Goal: Task Accomplishment & Management: Complete application form

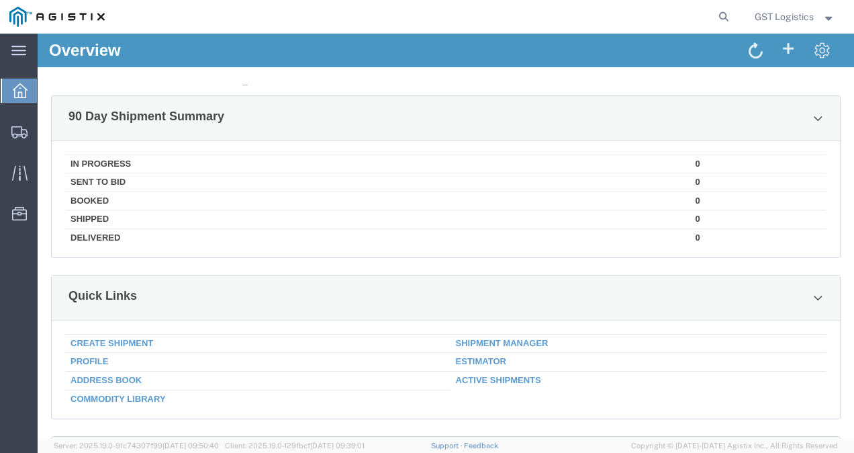
click at [127, 340] on body "No data No data" at bounding box center [245, 443] width 360 height 739
click at [132, 344] on body "No data No data" at bounding box center [245, 443] width 360 height 739
click at [17, 131] on icon at bounding box center [19, 132] width 16 height 12
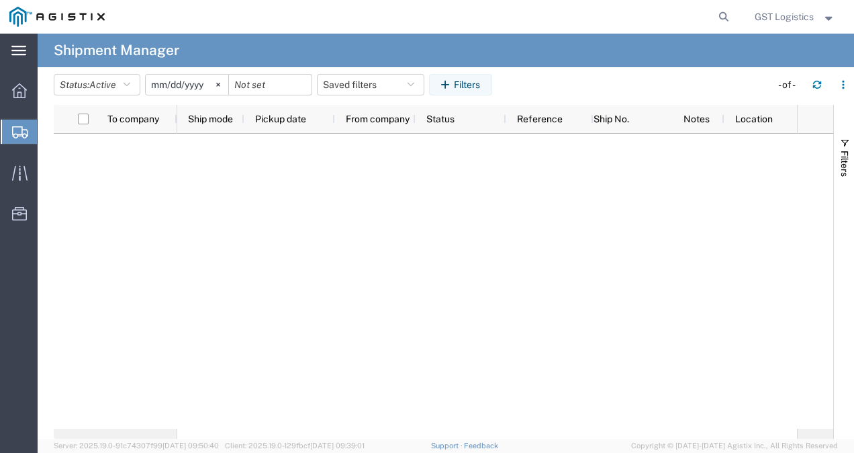
click at [30, 47] on div "main_menu Created with Sketch." at bounding box center [19, 51] width 38 height 34
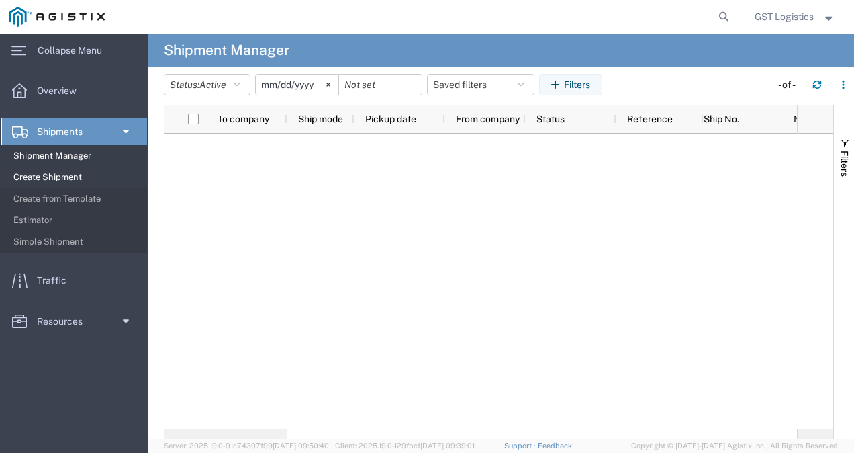
click at [52, 171] on span "Create Shipment" at bounding box center [75, 177] width 124 height 27
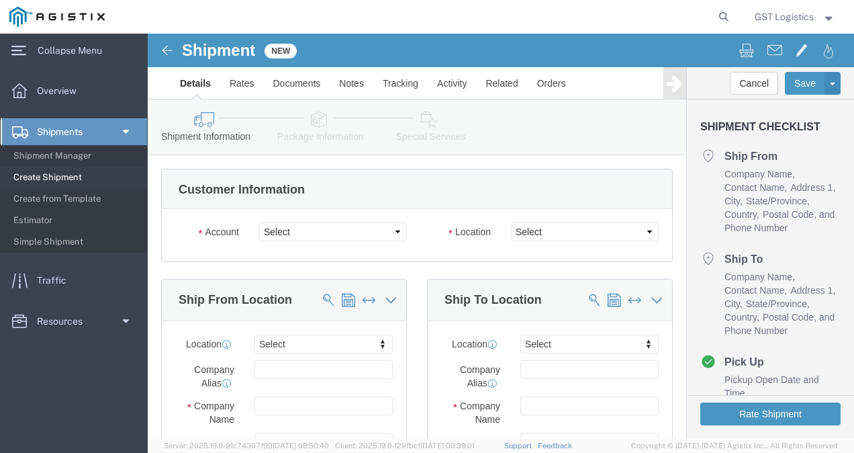
select select
click select "Select [PERSON_NAME] Technologies PG&E"
select select "9596"
click select "Select [PERSON_NAME] Technologies PG&E"
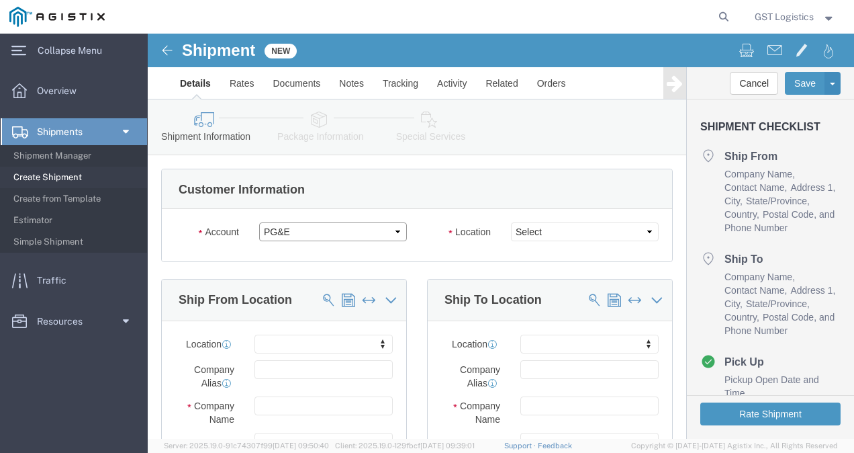
select select "PURCHORD"
select select
click select "Select All Others [GEOGRAPHIC_DATA] [GEOGRAPHIC_DATA] [GEOGRAPHIC_DATA] [GEOGRA…"
select select "23082"
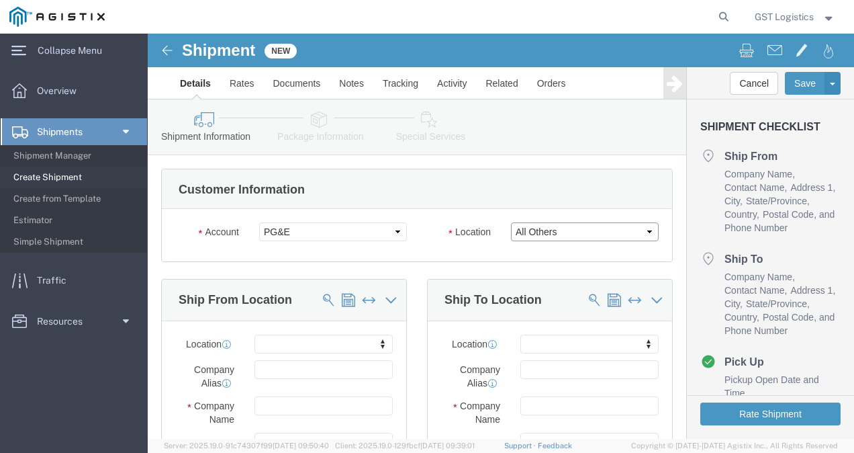
click select "Select All Others [GEOGRAPHIC_DATA] [GEOGRAPHIC_DATA] [GEOGRAPHIC_DATA] [GEOGRA…"
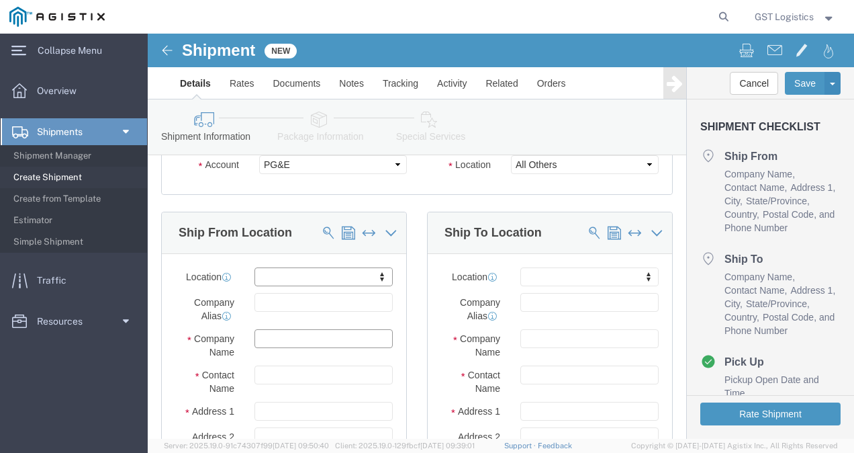
click input "text"
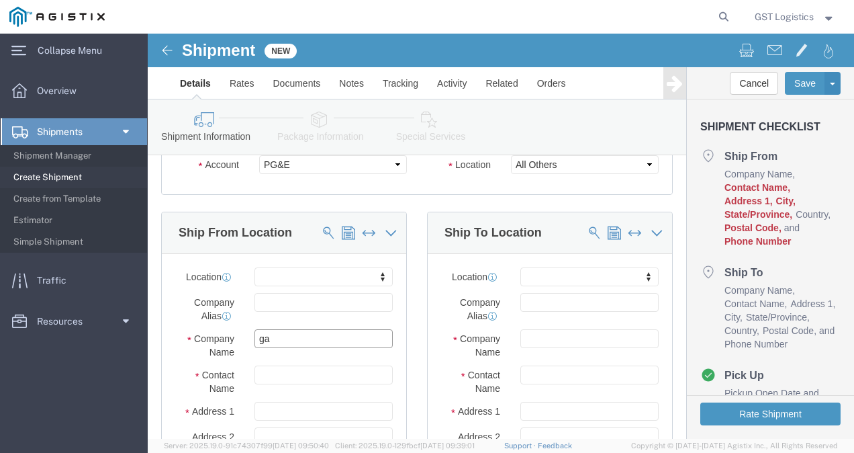
type input "g"
type input "[PERSON_NAME] SEALING TECHNOLOGIES"
type input "[PERSON_NAME]"
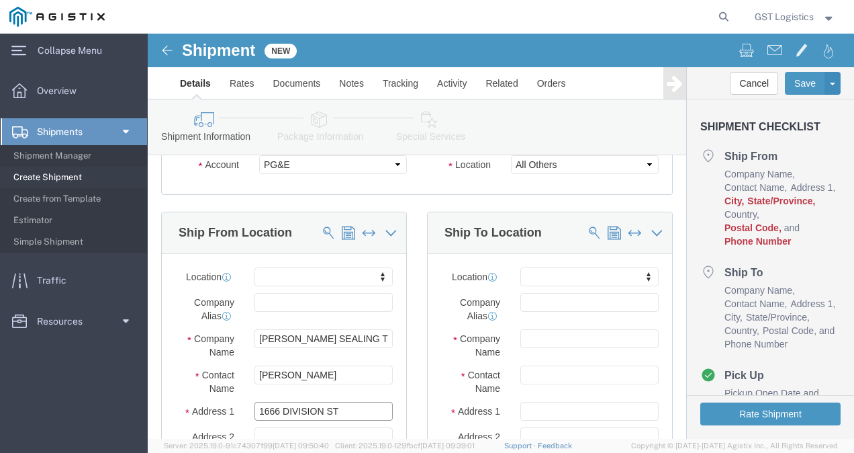
type input "1666 DIVISION ST"
select select
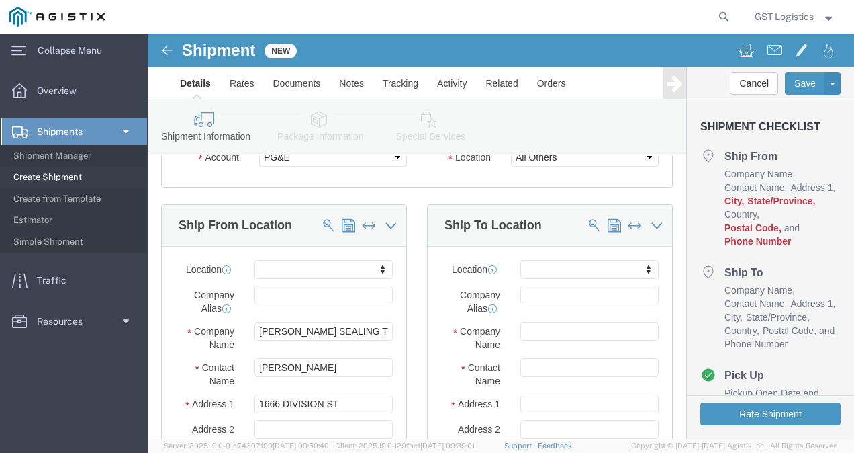
scroll to position [294, 0]
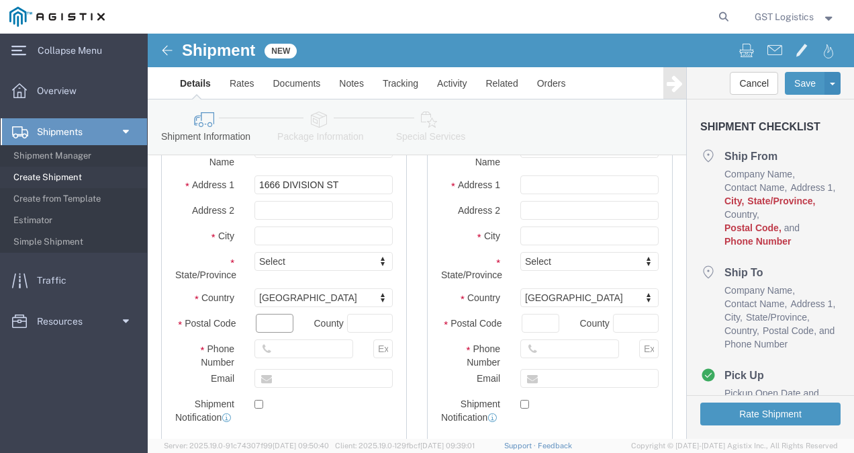
click input "text"
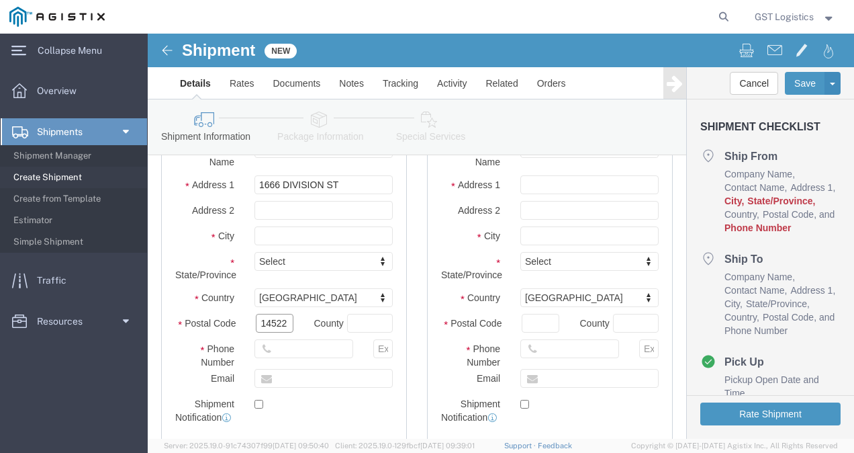
type input "14522"
select select
click input "text"
type input "PALMYRA"
select select
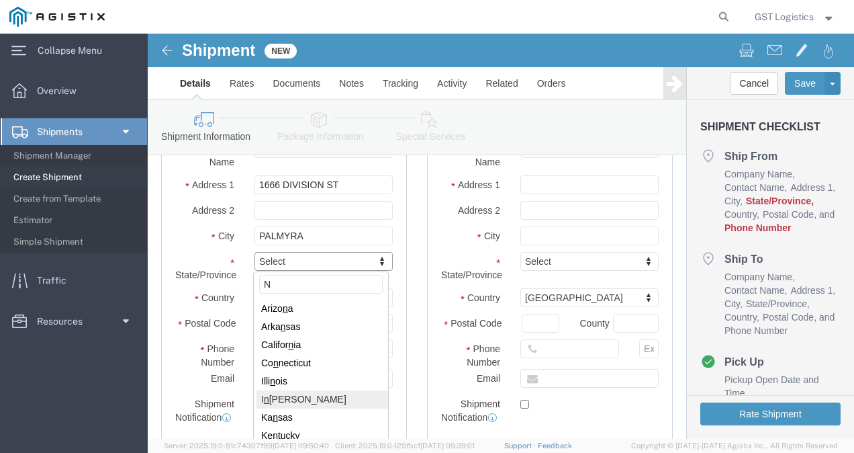
scroll to position [263, 0]
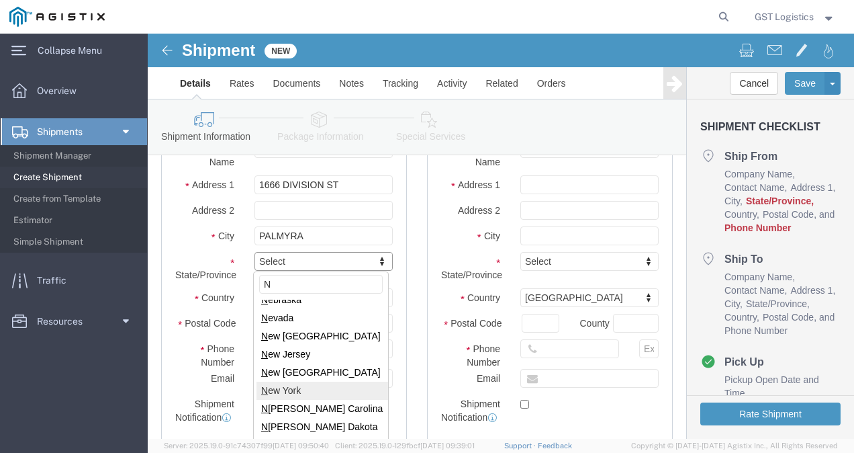
type input "N"
select select
select select "NY"
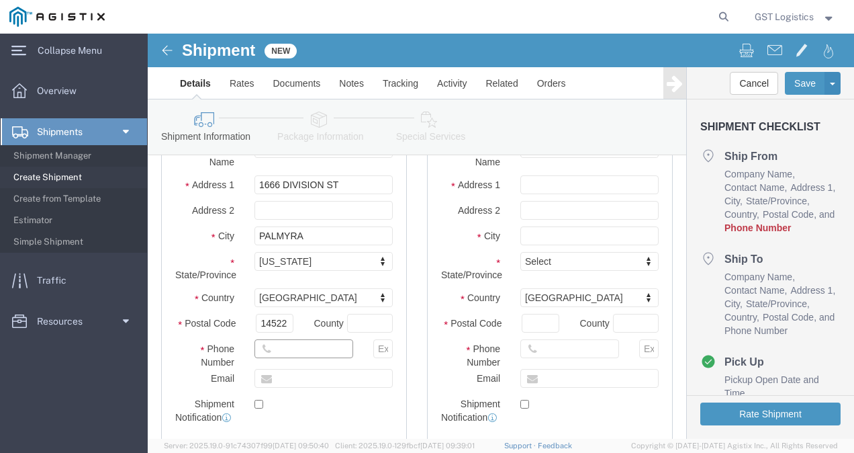
click input "text"
type input "3155977208"
click input "text"
type input "[EMAIL_ADDRESS][PERSON_NAME][DOMAIN_NAME]"
checkbox input "true"
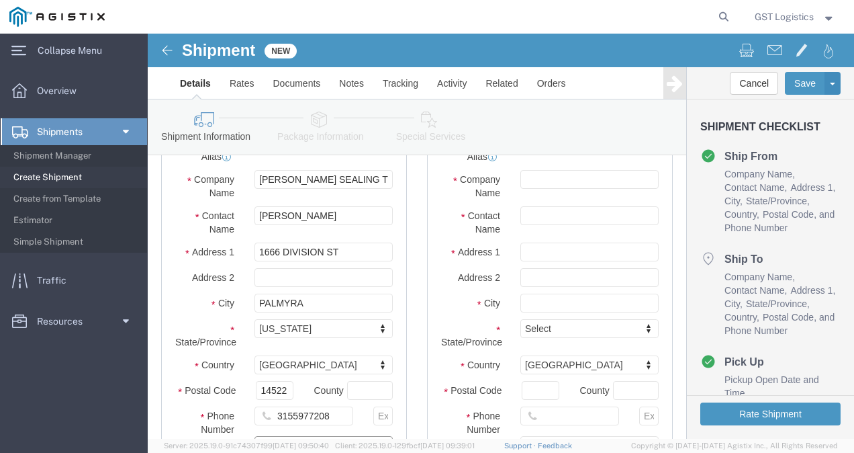
scroll to position [159, 0]
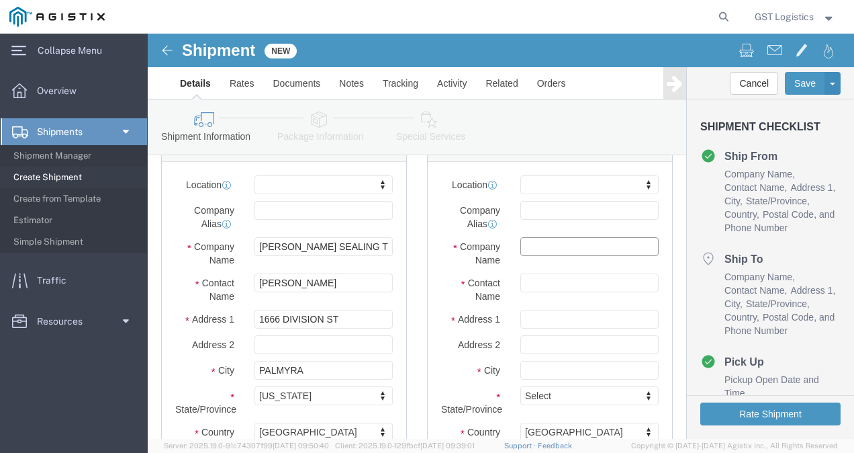
click input "text"
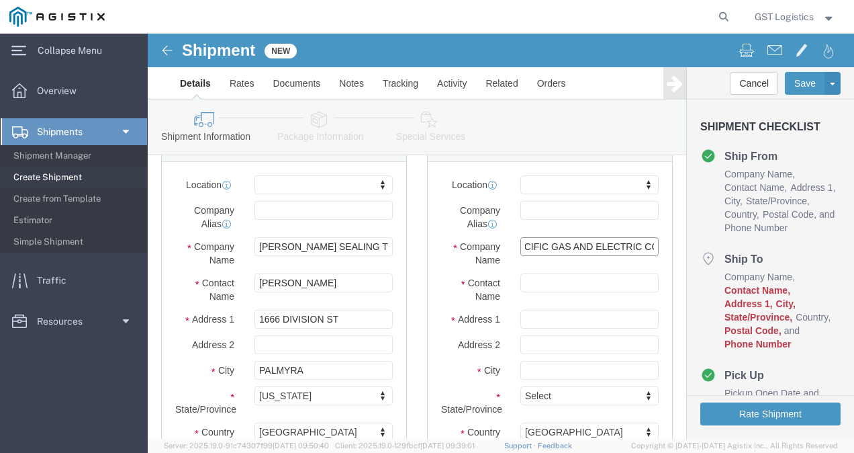
scroll to position [0, 20]
type input "PACIFIC GAS AND ELECTRIC CO"
type input "REC"
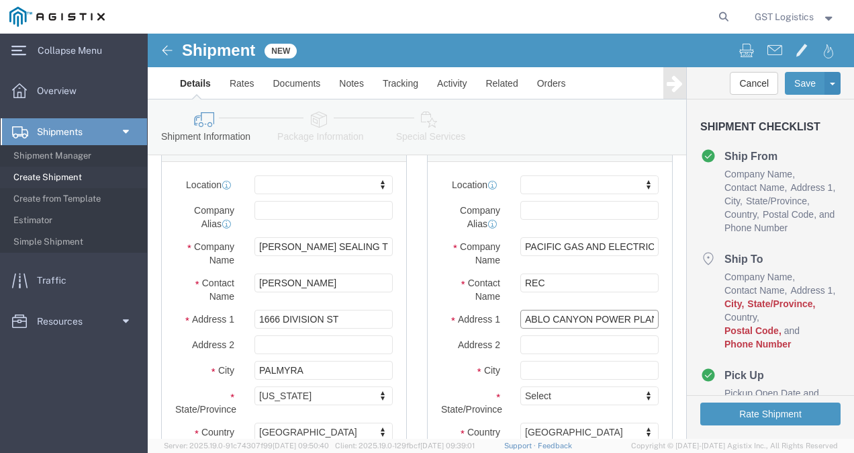
scroll to position [0, 21]
type input "[GEOGRAPHIC_DATA]"
select select
type input "[STREET_ADDRESS]"
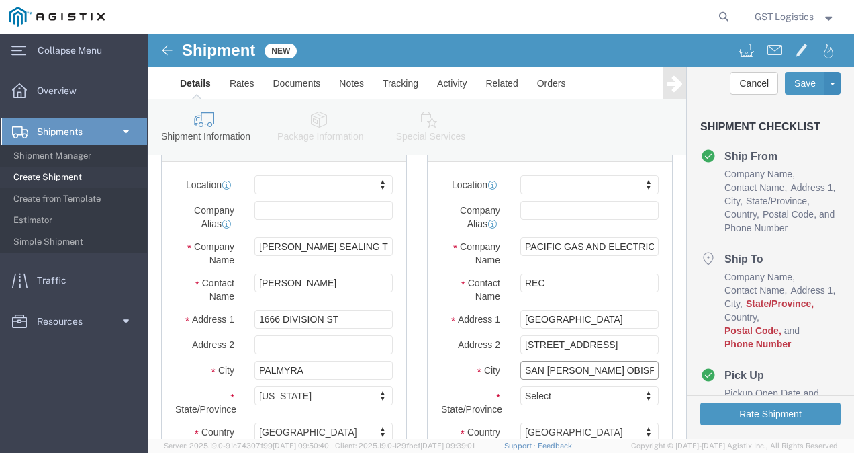
type input "SAN [PERSON_NAME] OBISPO"
select select
type input "C"
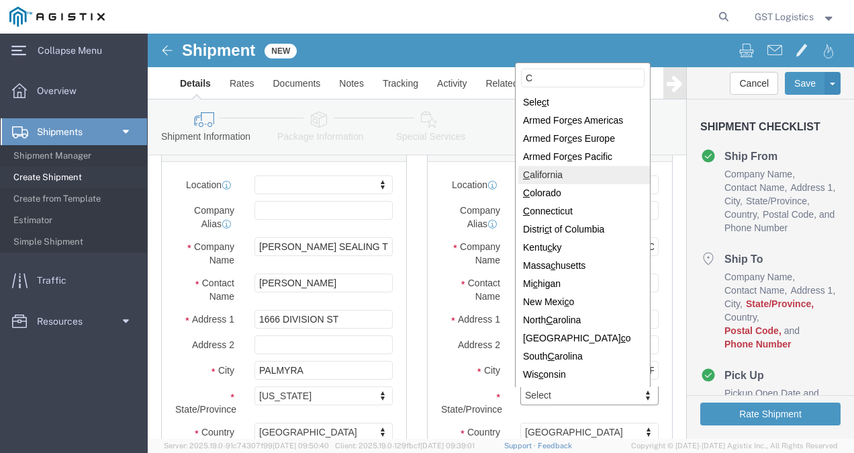
select select
select select "CA"
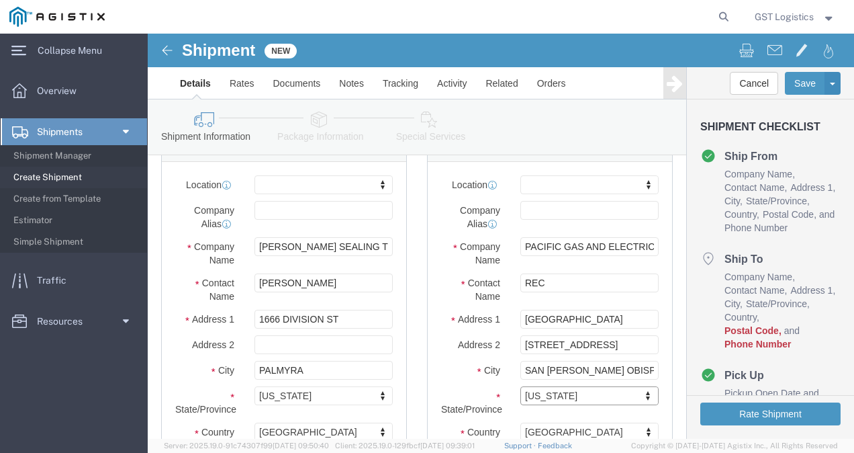
scroll to position [294, 0]
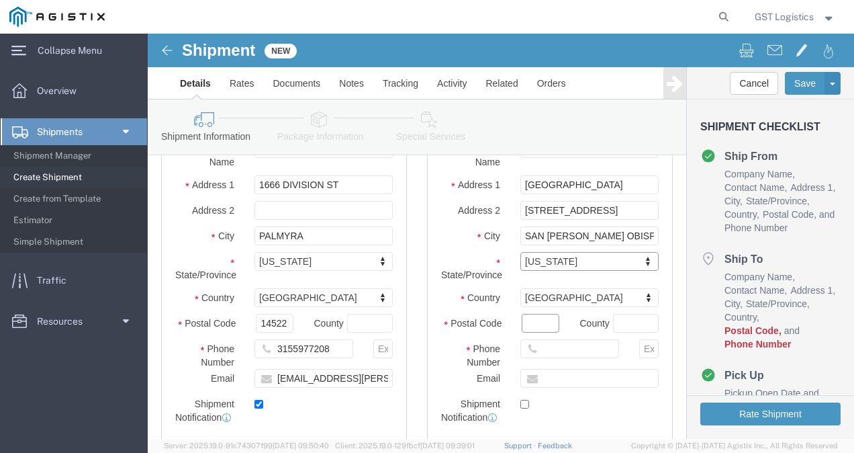
click input "Postal Code"
type input "93401"
select select
click input "text"
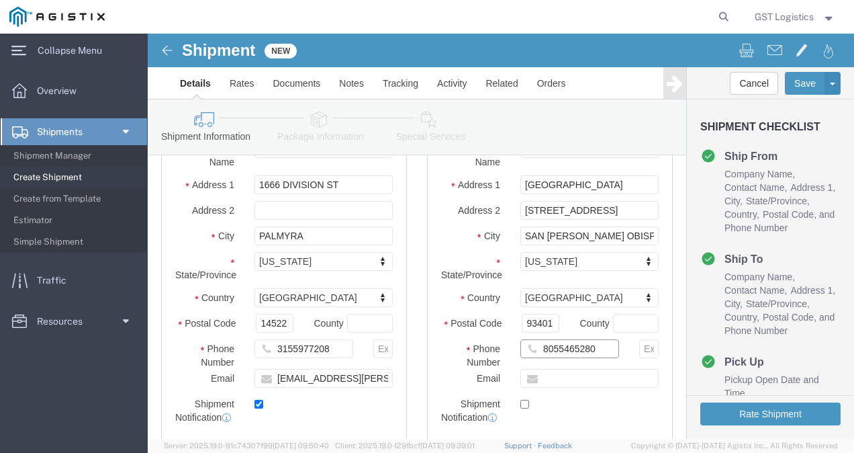
scroll to position [428, 0]
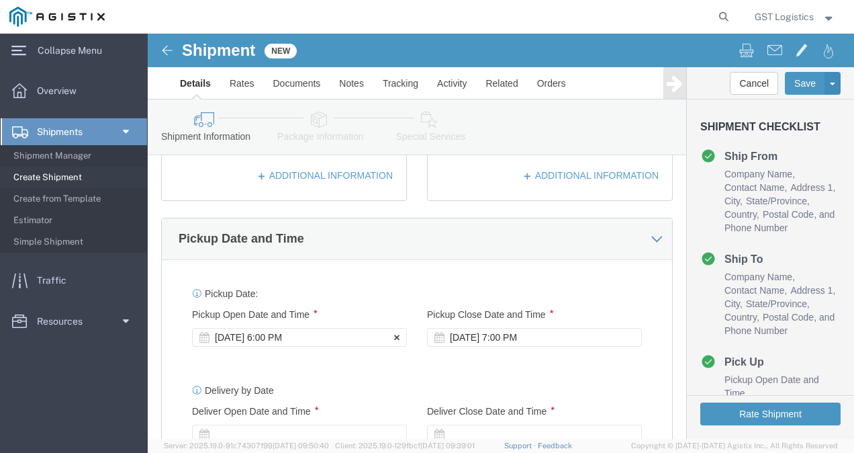
type input "8055465280"
click div "[DATE] 6:00 PM"
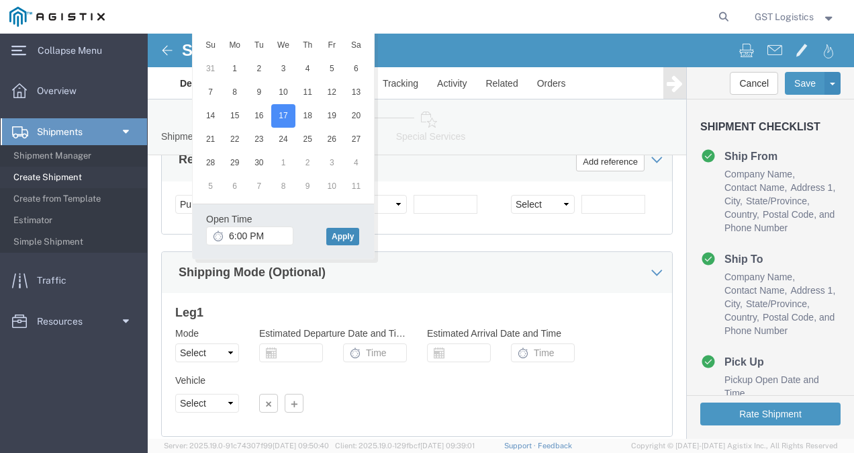
click button "Apply"
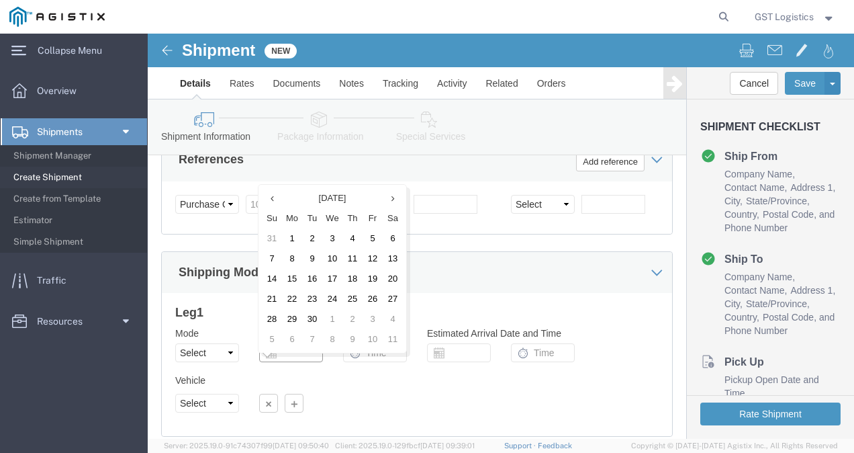
click input "text"
type input "09/16/2025"
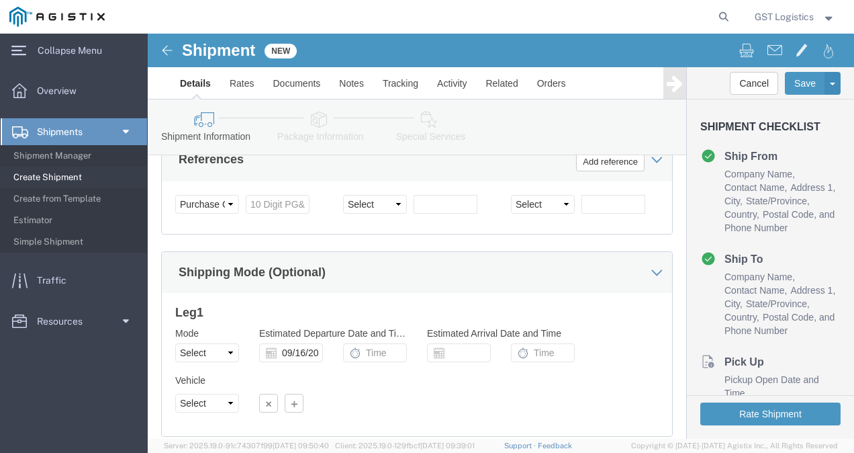
click span "1"
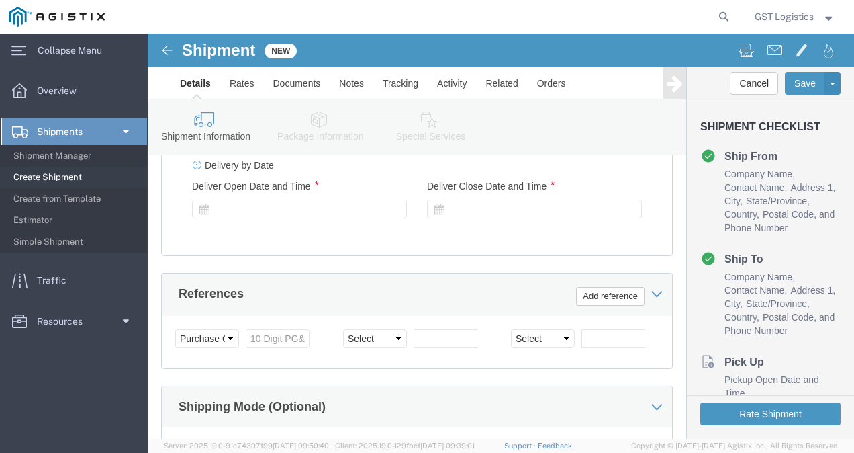
scroll to position [653, 0]
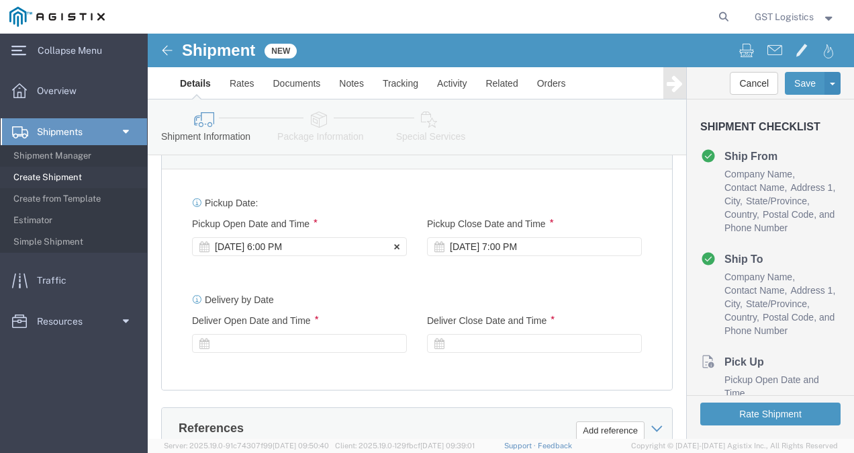
click div "[DATE] 6:00 PM"
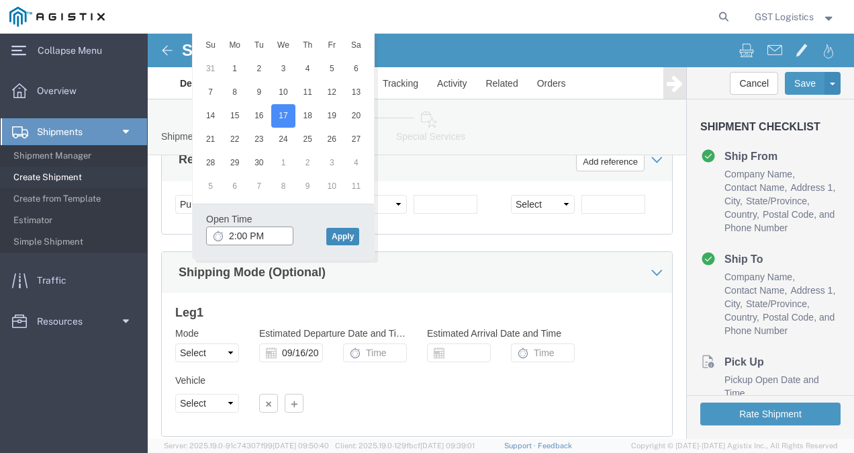
type input "2:00 PM"
click button "Apply"
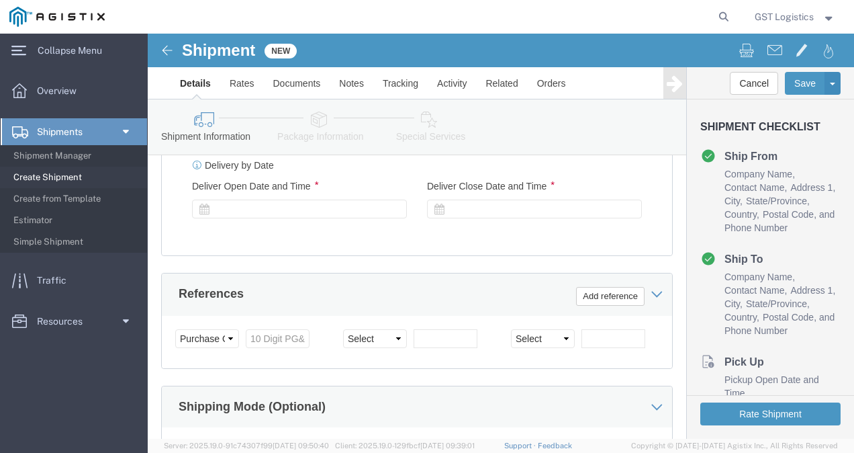
scroll to position [720, 0]
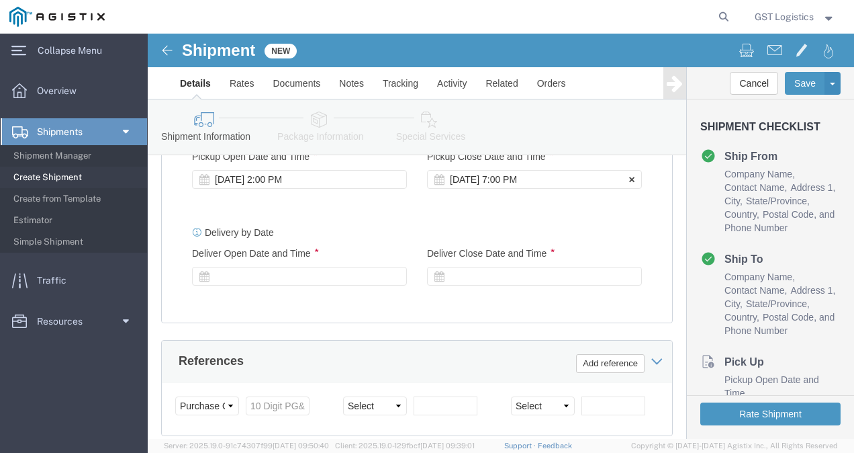
click div "[DATE] 7:00 PM"
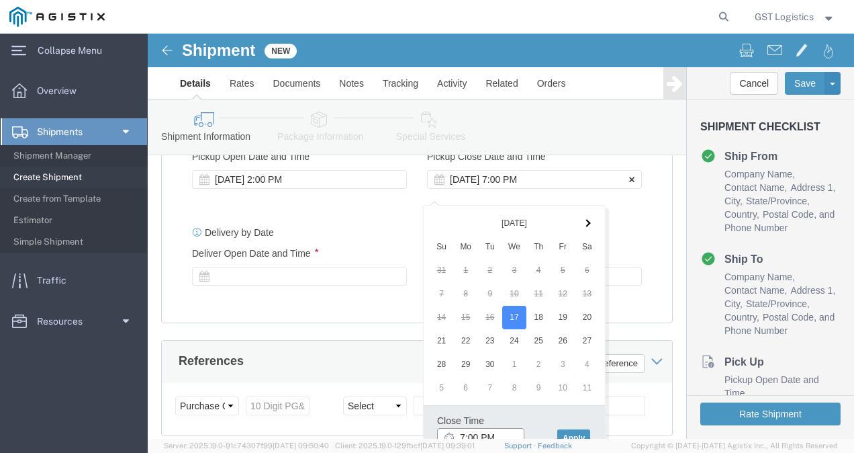
scroll to position [728, 0]
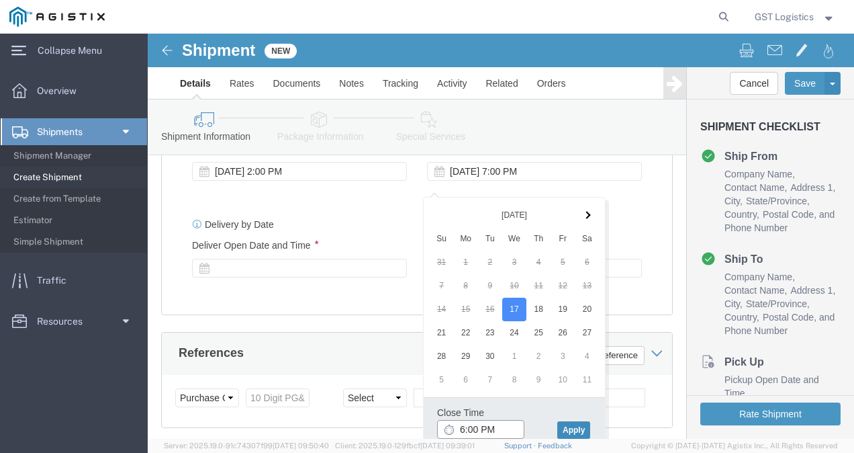
type input "6:00 PM"
click button "Apply"
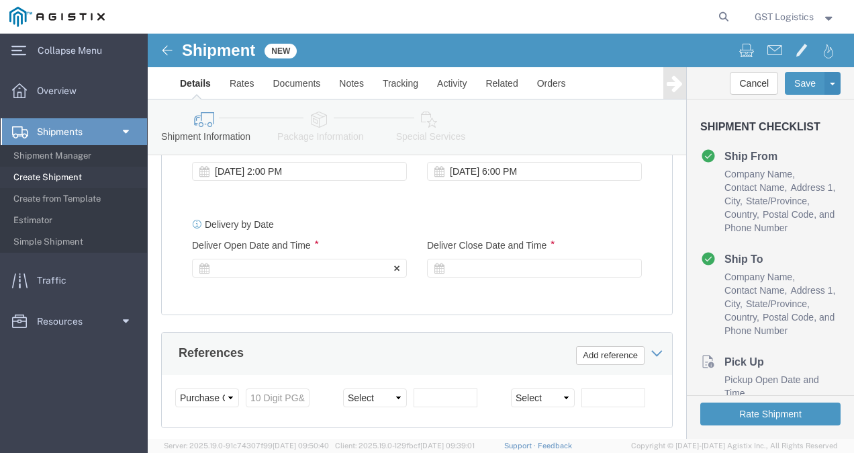
click div
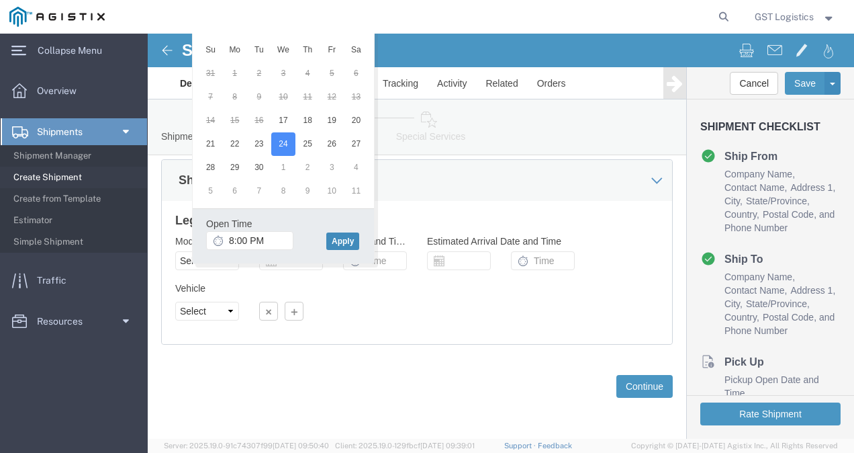
click button "Apply"
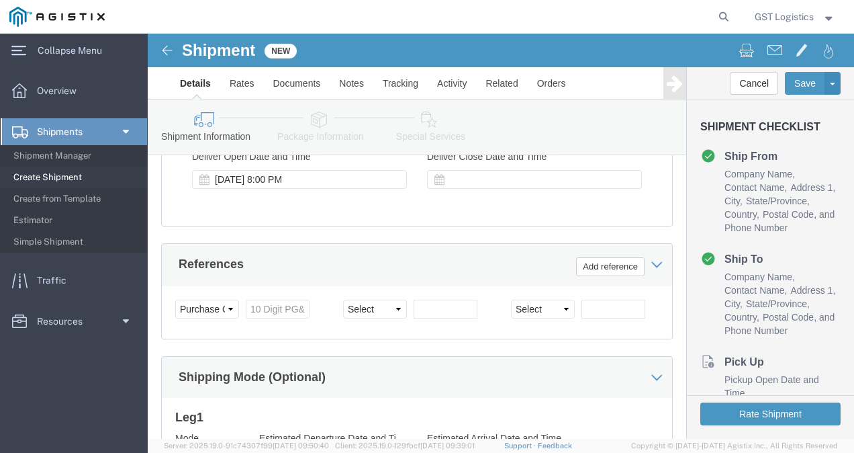
scroll to position [750, 0]
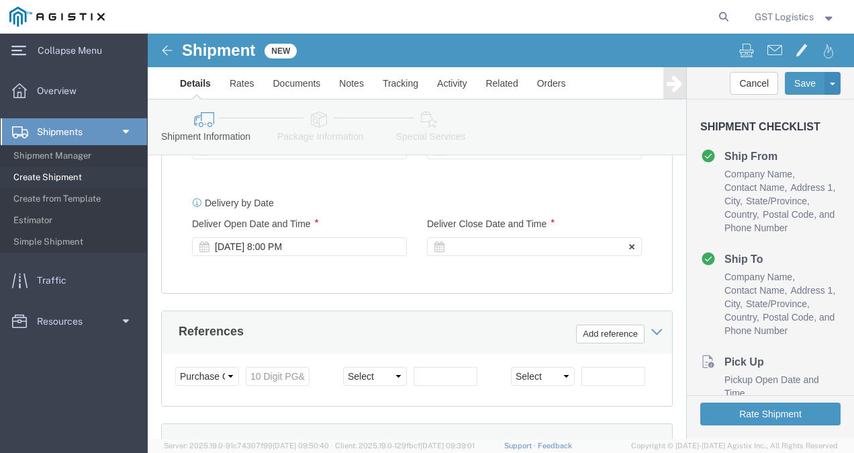
click div
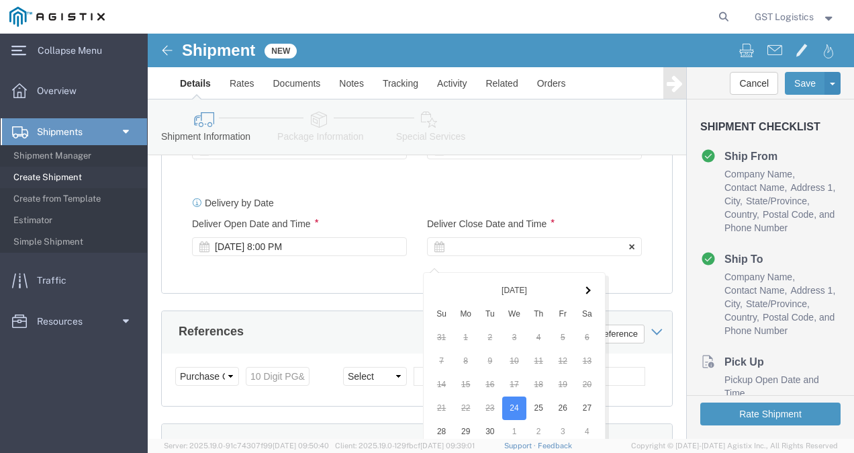
scroll to position [1018, 0]
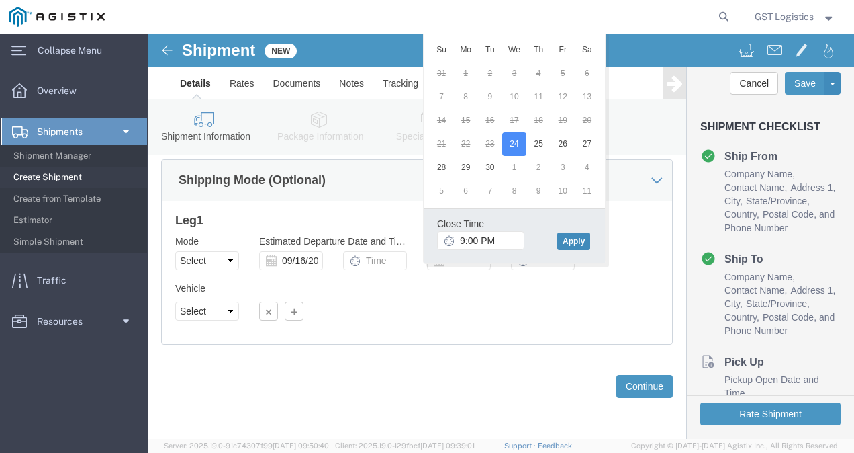
click button "Apply"
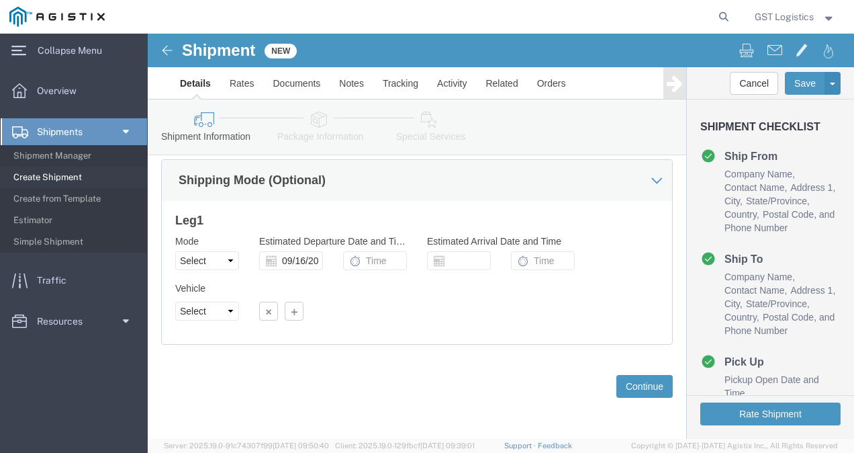
scroll to position [1027, 0]
click button "Continue"
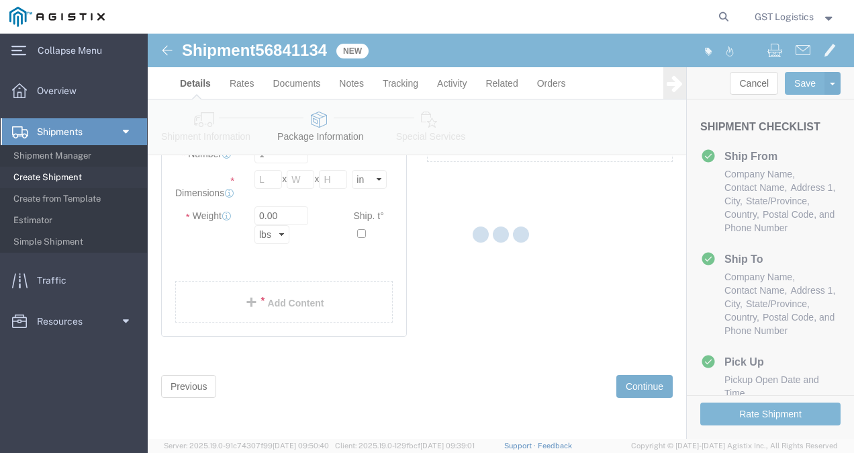
scroll to position [85, 0]
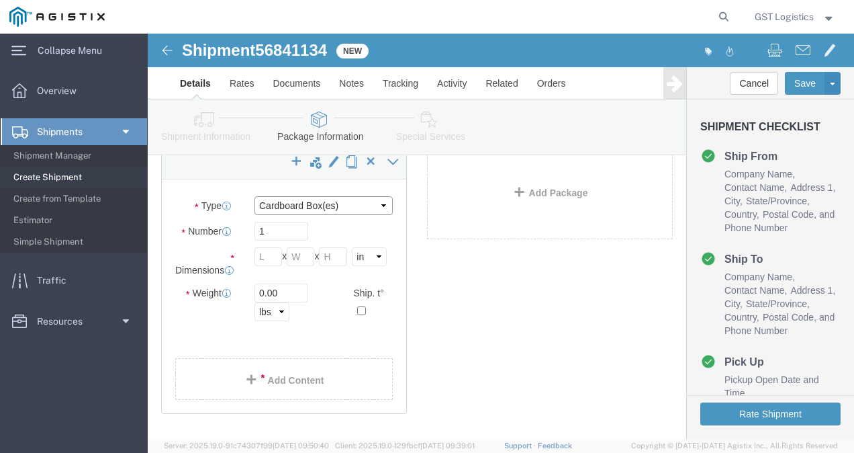
click select "Select Bulk Bundle(s) Cardboard Box(es) Carton(s) Crate(s) Drum(s) (Fiberboard)…"
select select "PSNS"
click select "Select Bulk Bundle(s) Cardboard Box(es) Carton(s) Crate(s) Drum(s) (Fiberboard)…"
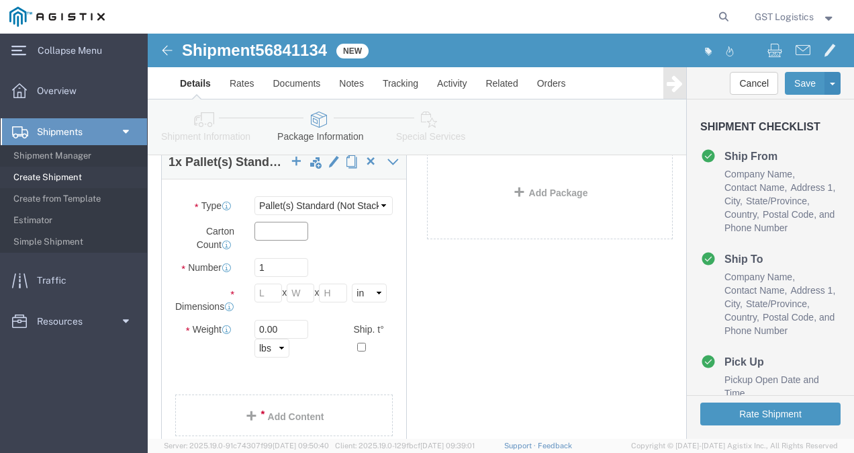
click input "text"
type input "1"
click input "text"
type input "52"
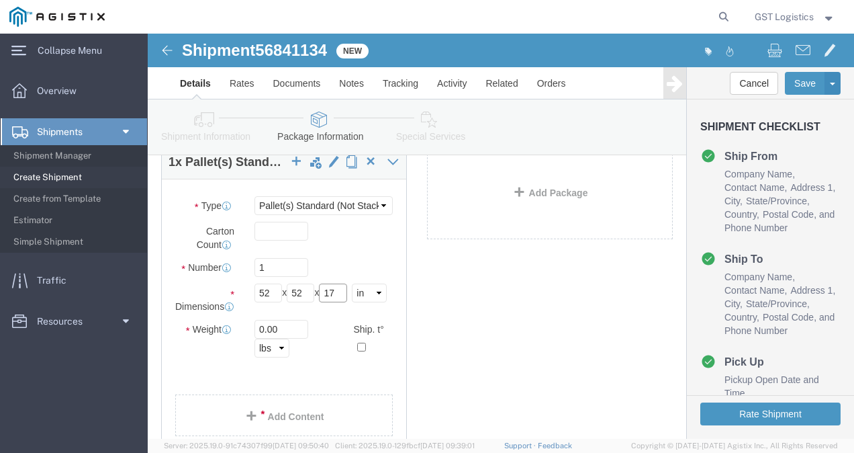
type input "17"
drag, startPoint x: 145, startPoint y: 302, endPoint x: -83, endPoint y: 275, distance: 229.3
click html "Shipment 56841134 New Details Rates Documents Notes Tracking Activity Related O…"
type input "323"
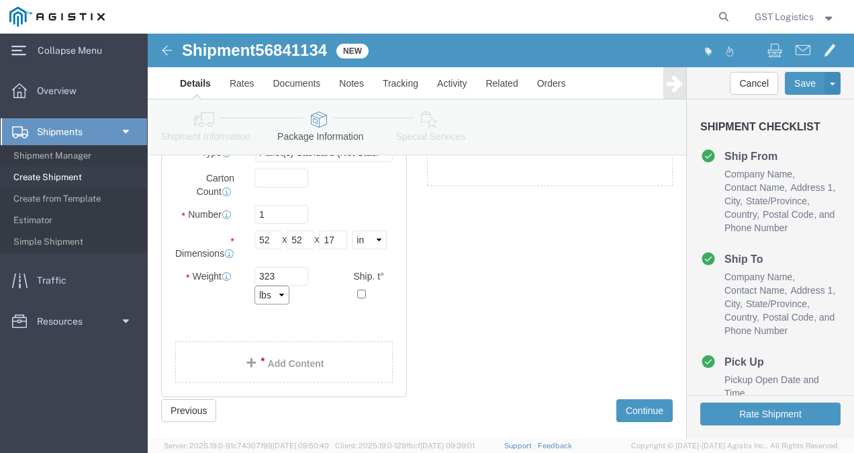
scroll to position [163, 0]
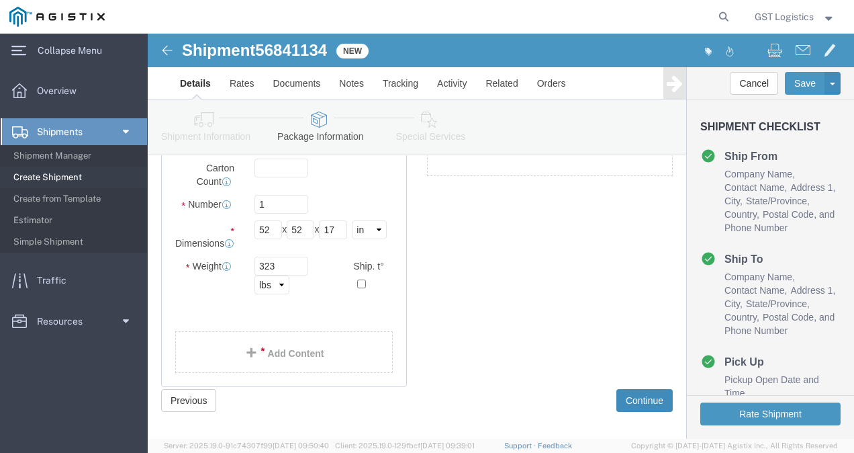
click button "Continue"
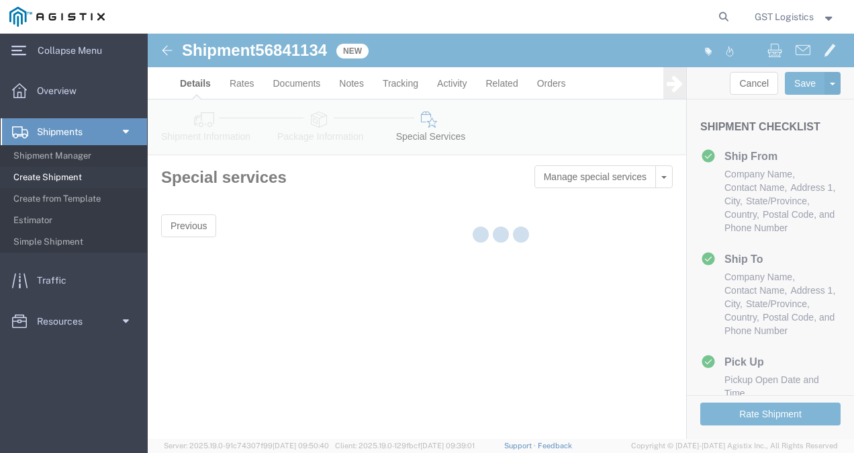
scroll to position [0, 0]
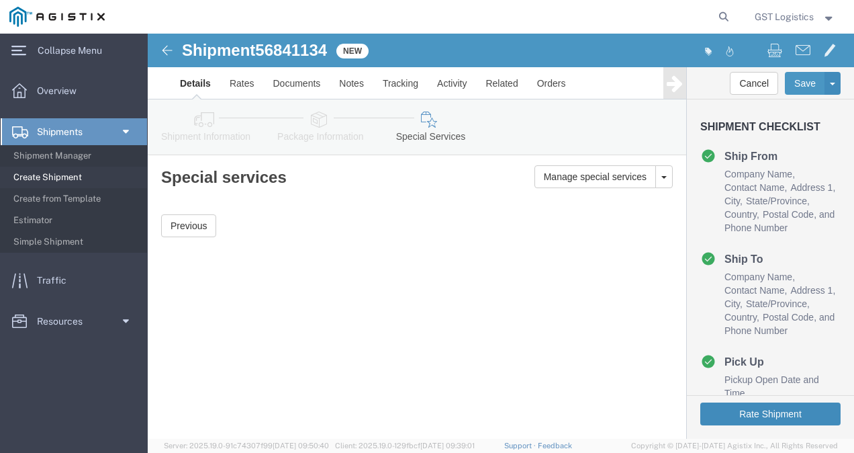
click button "Rate Shipment"
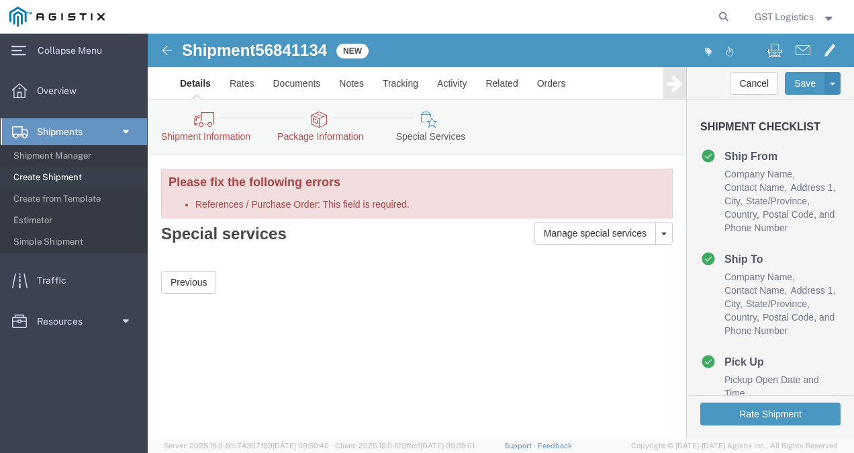
click link "Package Information"
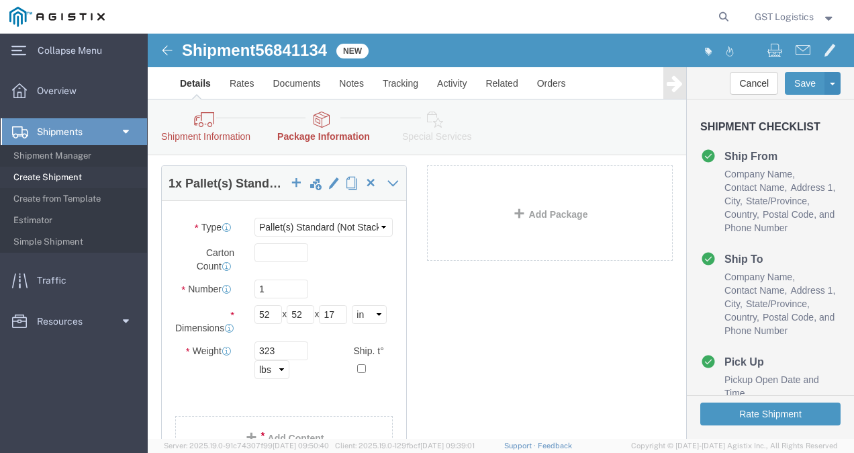
scroll to position [202, 0]
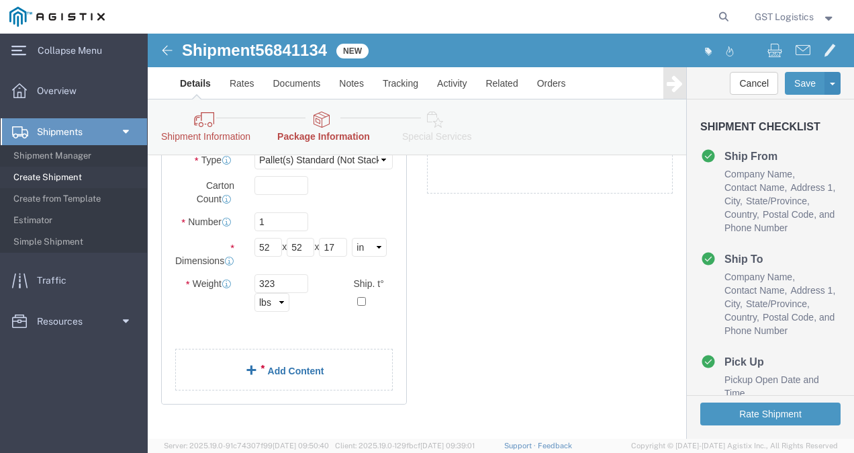
click link "Add Content"
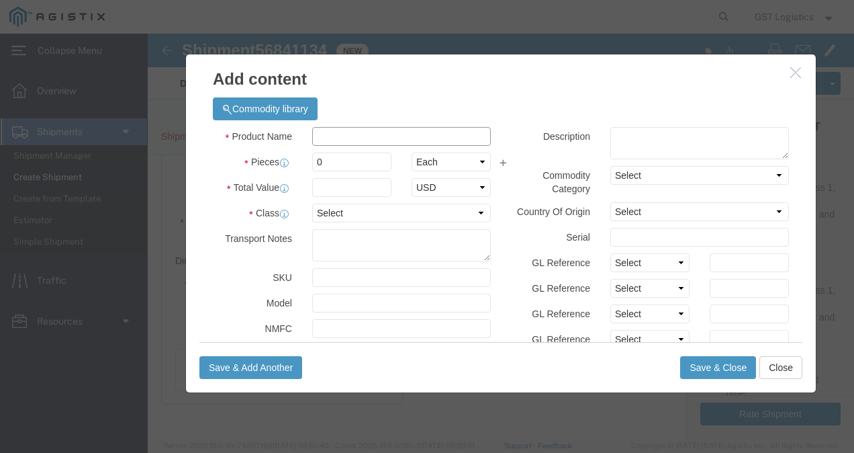
click input "text"
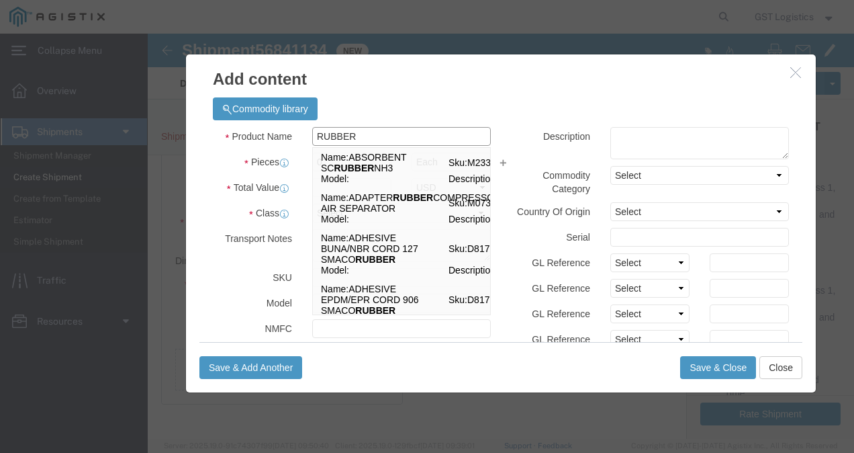
type input "RUBBER"
click div "Commodity library Product Name RUBBER RUBBER Name: ABSORBENT SC RUBBER NH3 Sku:…"
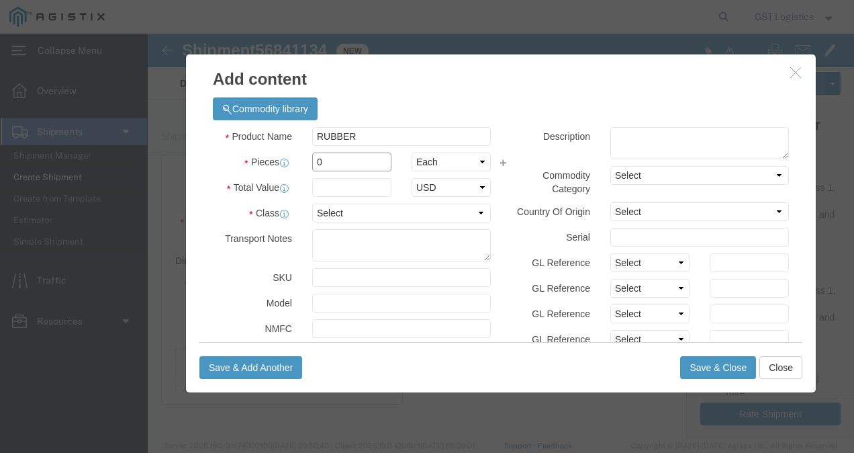
drag, startPoint x: 182, startPoint y: 134, endPoint x: 169, endPoint y: 130, distance: 13.2
click input "0"
drag, startPoint x: 169, startPoint y: 129, endPoint x: 95, endPoint y: 122, distance: 74.3
click div "Pieces 0 Select Bag Barrels 100Board Feet Bottle Box Blister Pack Carats Can Ca…"
type input "1"
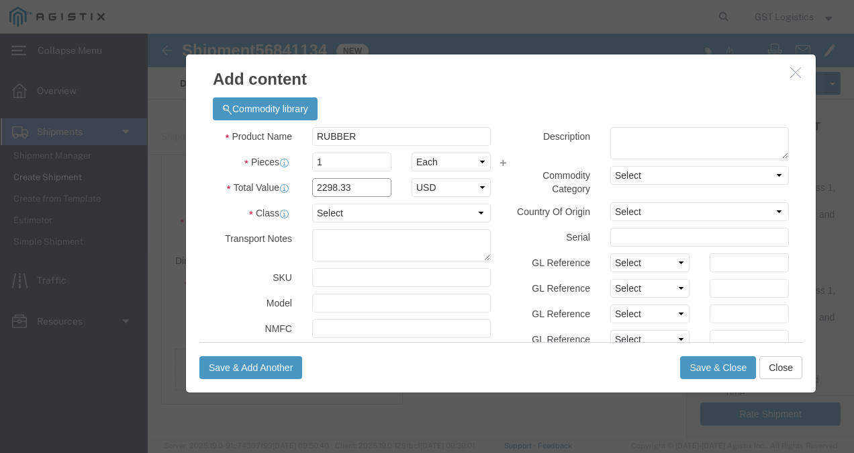
type input "2298.33"
click select "Select 50 55 60 65 70 85 92.5 100 125 175 250 300 400"
select select "70"
click select "Select 50 55 60 65 70 85 92.5 100 125 175 250 300 400"
click textarea
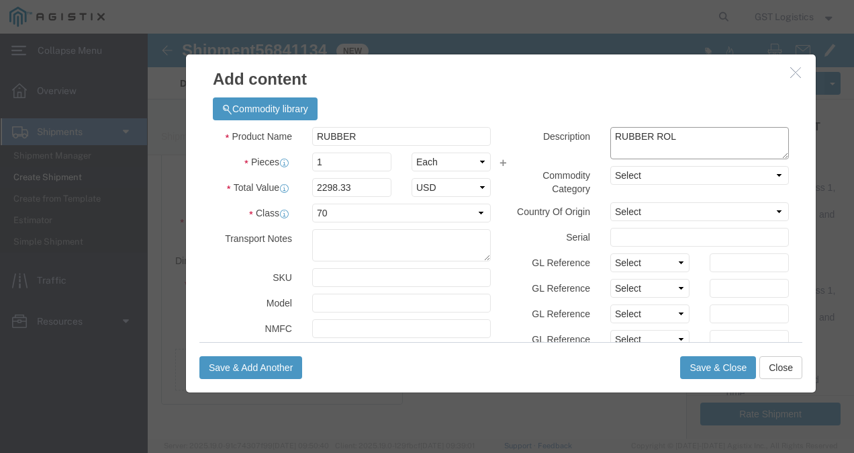
type textarea "RUBBER ROLL"
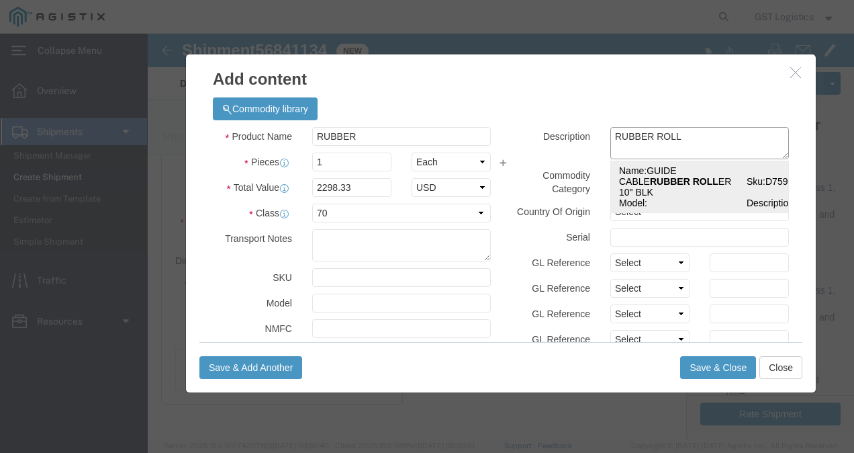
click strong "RUBBER ROLL"
select select
select select "USD"
select select
type input "GUIDE CABLE RUBBER ROLLER 10" BLK"
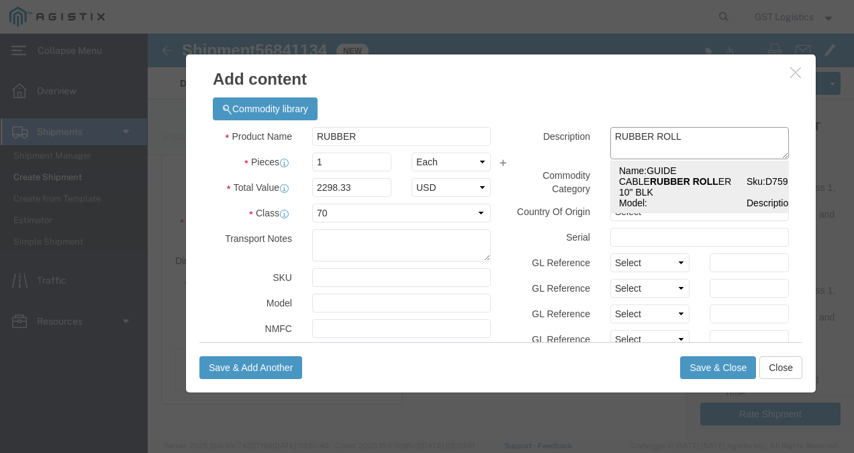
type input "D759481"
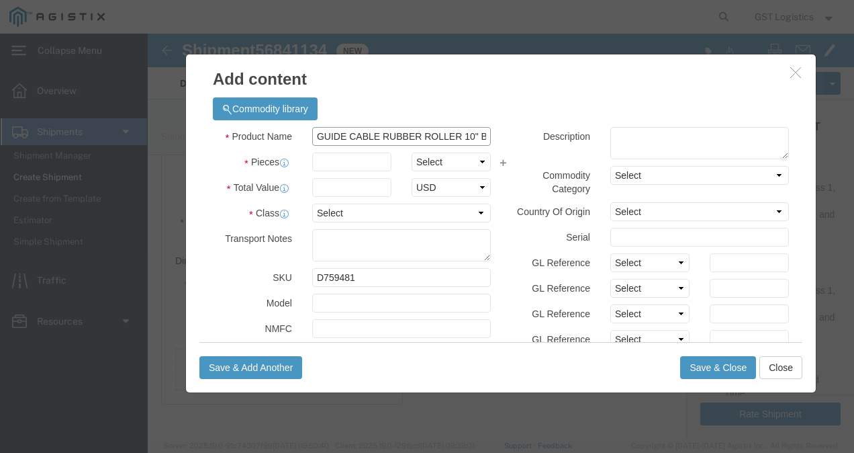
click input "GUIDE CABLE RUBBER ROLLER 10" BLK"
drag, startPoint x: 164, startPoint y: 100, endPoint x: 398, endPoint y: 107, distance: 234.5
click div "Product Name GUIDE CABLE RUBBER ROLLER 10" BLK RUBBER Pieces Select Bag Barrels…"
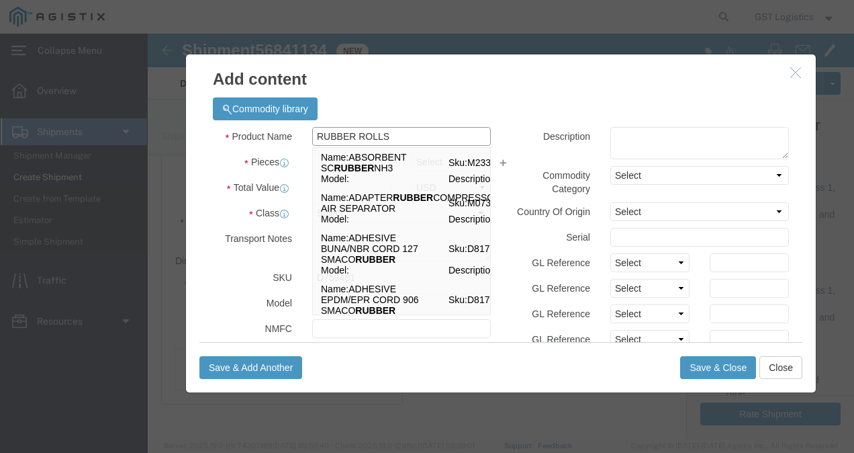
type input "RUBBER ROLLS"
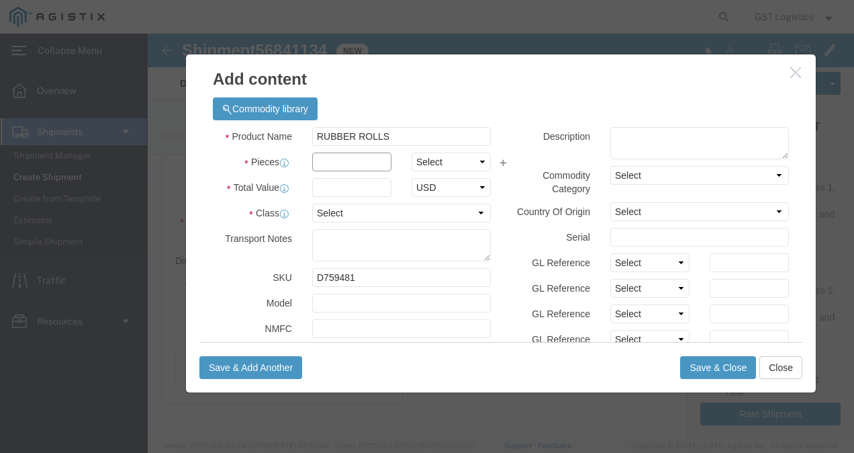
click input "text"
type input "1"
click select "Select Bag Barrels 100Board Feet Bottle Box Blister Pack Carats Can Capsule Car…"
select select "EA"
click select "Select Bag Barrels 100Board Feet Bottle Box Blister Pack Carats Can Capsule Car…"
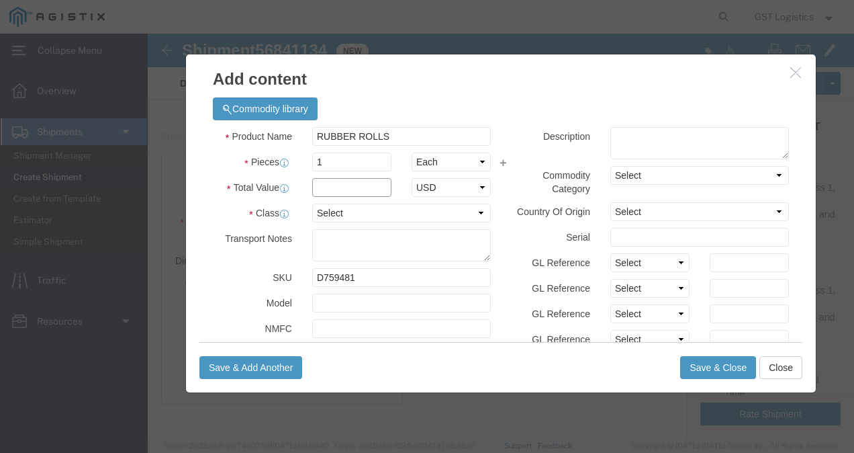
click input "text"
type input "3"
type input "2298.33"
click select "Select 50 55 60 65 70 85 92.5 100 125 175 250 300 400"
select select "70"
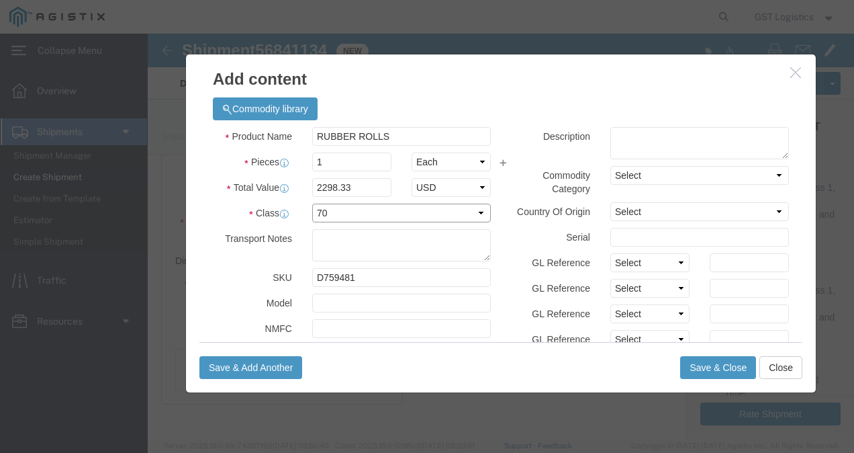
click select "Select 50 55 60 65 70 85 92.5 100 125 175 250 300 400"
click button "Save & Close"
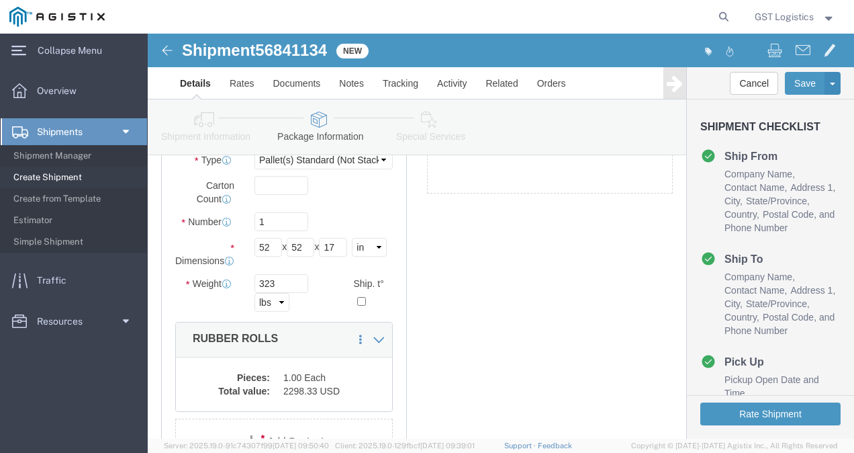
scroll to position [325, 0]
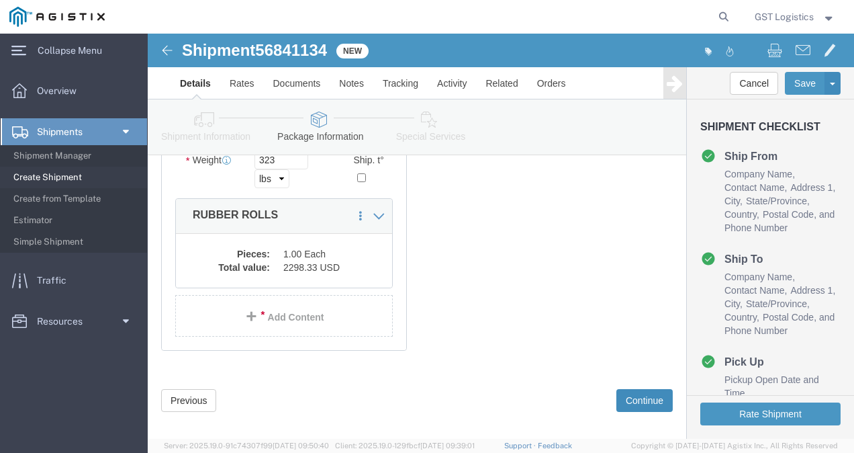
click button "Continue"
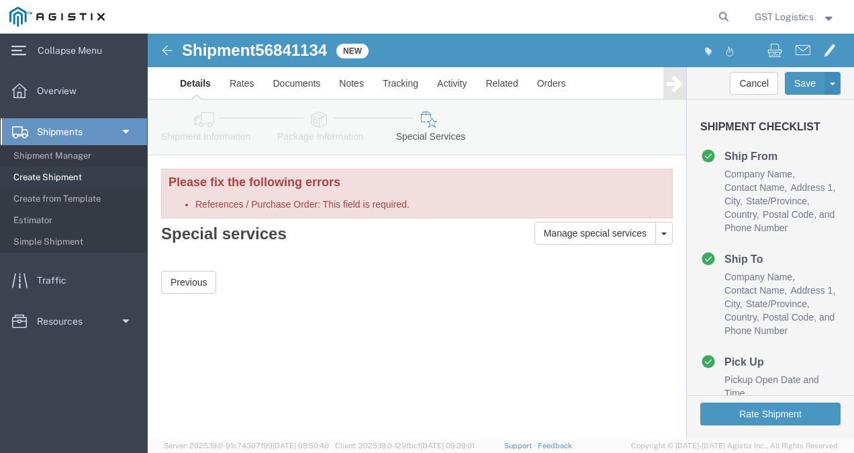
scroll to position [0, 0]
click button "Previous"
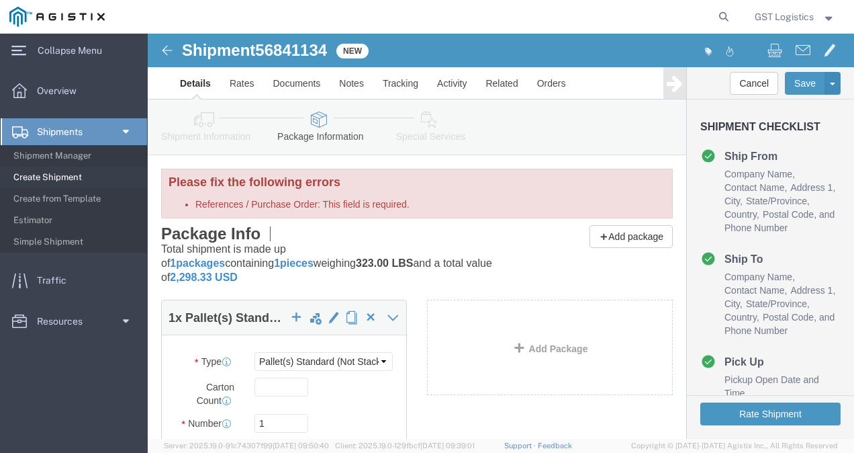
click link "Shipment Information"
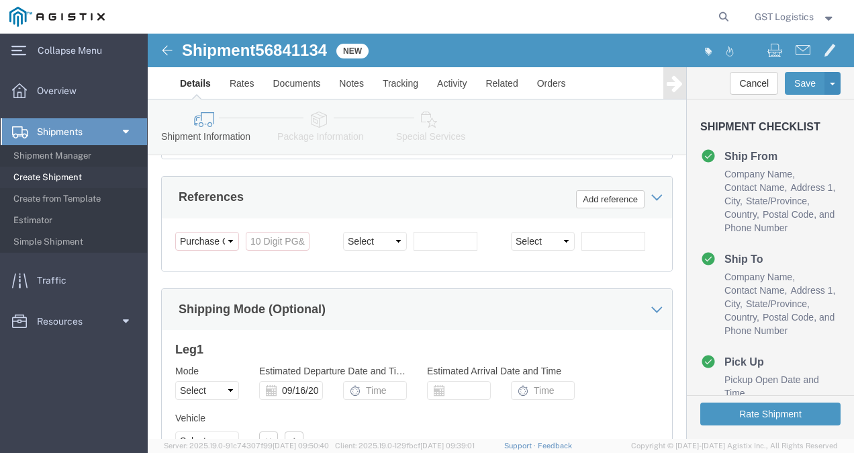
scroll to position [1008, 0]
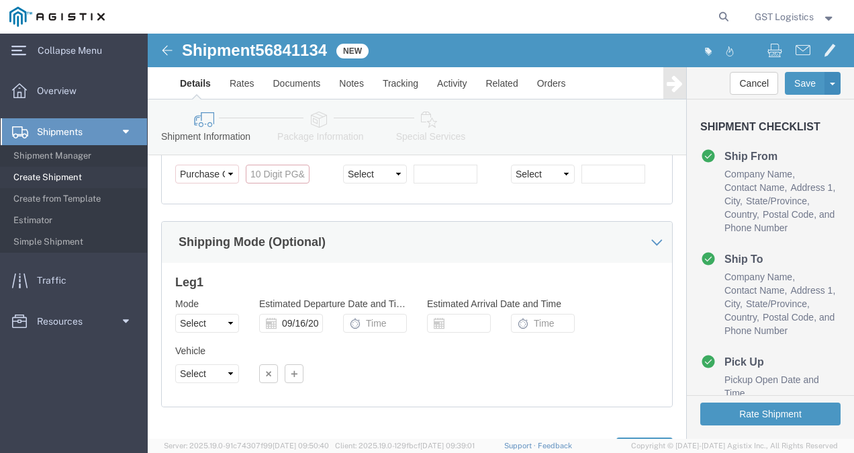
click input "References / Purchase Order: This field is required."
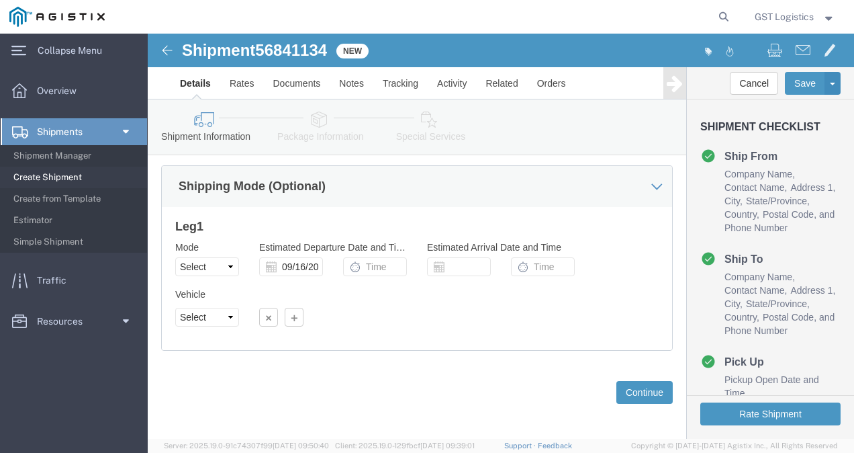
scroll to position [951, 0]
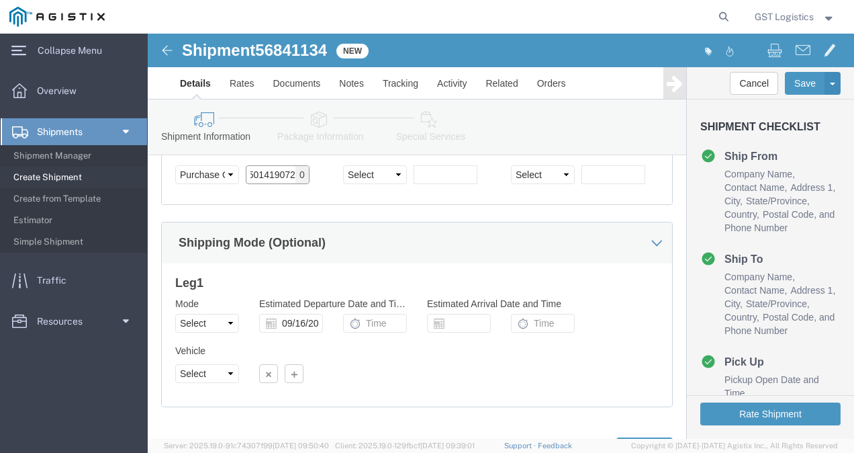
type input "3501419072"
click select "Select Account Type Activity ID Airline Appointment Number ASN Batch Request # …"
select select "SALEORDR"
click select "Select Account Type Activity ID Airline Appointment Number ASN Batch Request # …"
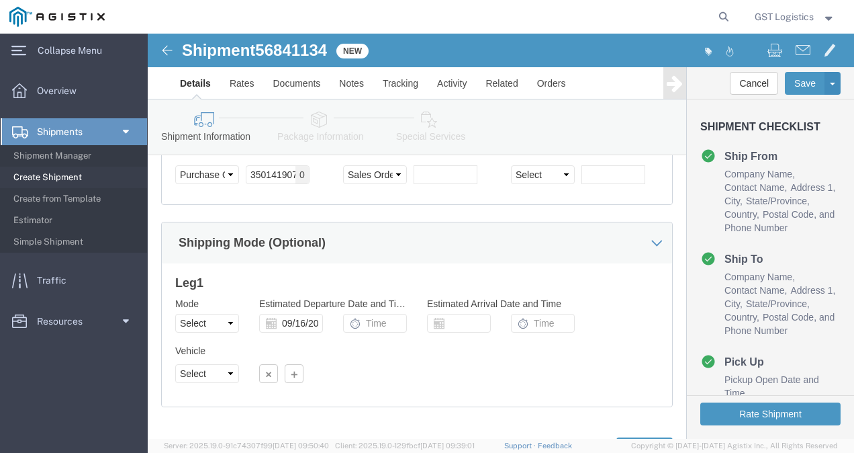
click div "Select Account Type Activity ID Airline Appointment Number ASN Batch Request # …"
drag, startPoint x: 294, startPoint y: 140, endPoint x: 292, endPoint y: 153, distance: 12.9
click input "text"
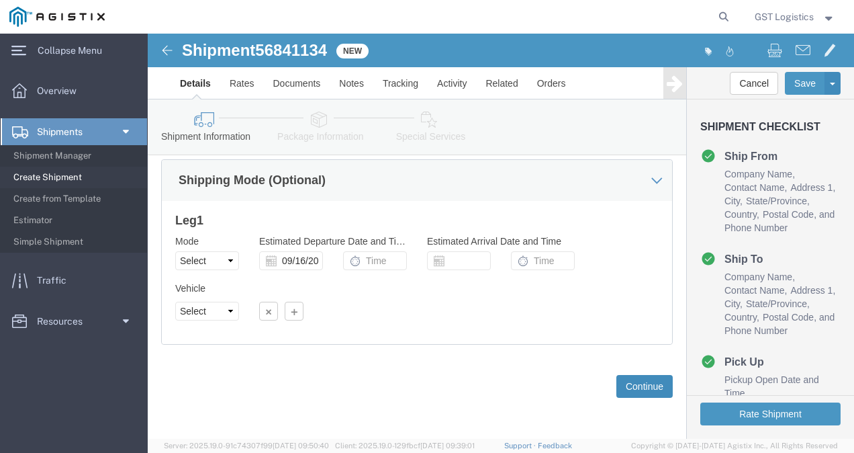
type input "4794719"
click button "Continue"
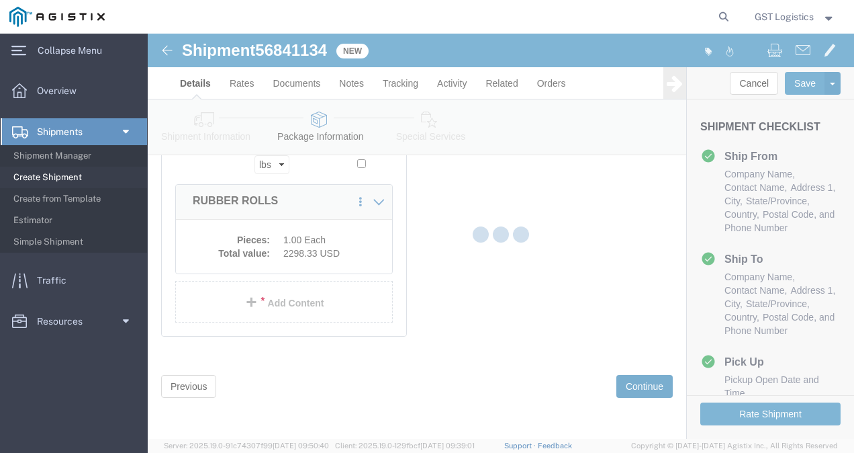
scroll to position [269, 0]
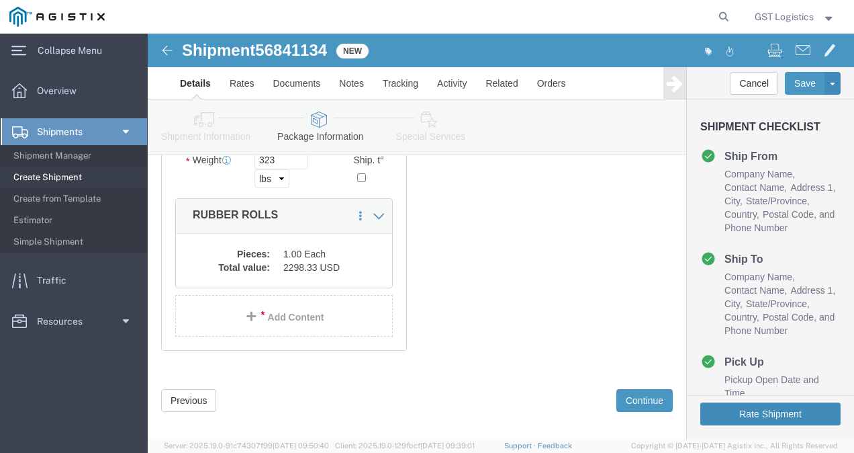
click button "Rate Shipment"
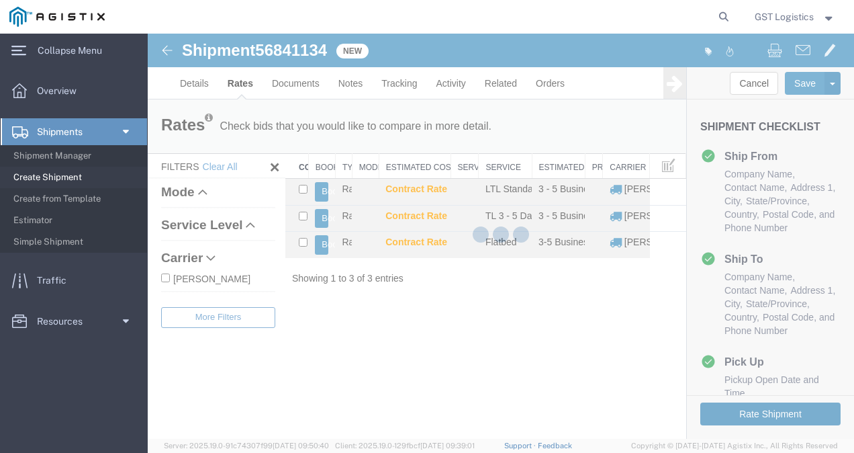
scroll to position [0, 0]
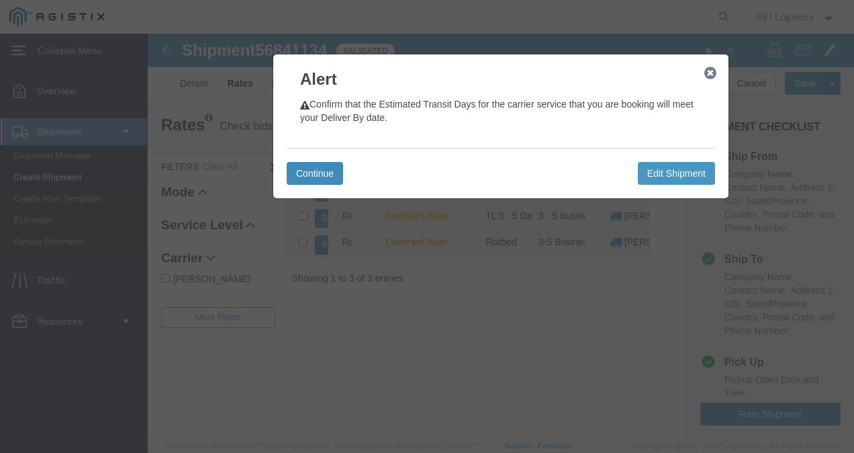
drag, startPoint x: 319, startPoint y: 171, endPoint x: 314, endPoint y: 178, distance: 8.2
click at [318, 171] on button "Continue" at bounding box center [315, 173] width 56 height 23
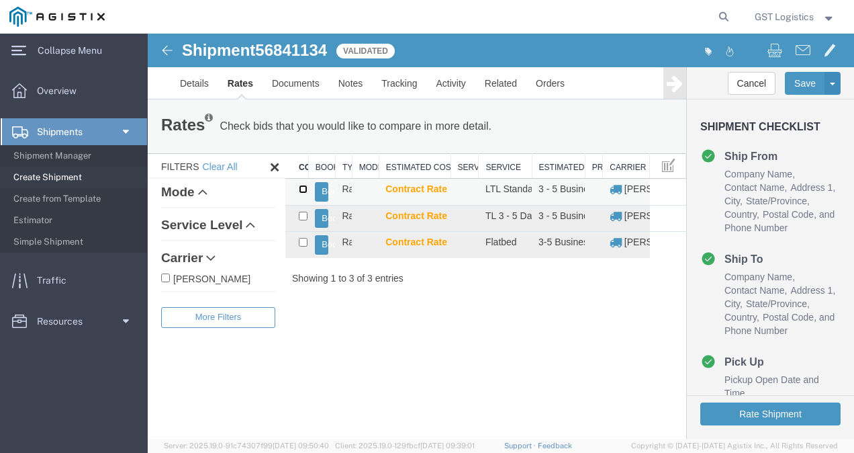
click at [306, 189] on input "checkbox" at bounding box center [303, 189] width 9 height 9
checkbox input "true"
click at [205, 191] on icon at bounding box center [202, 191] width 9 height 9
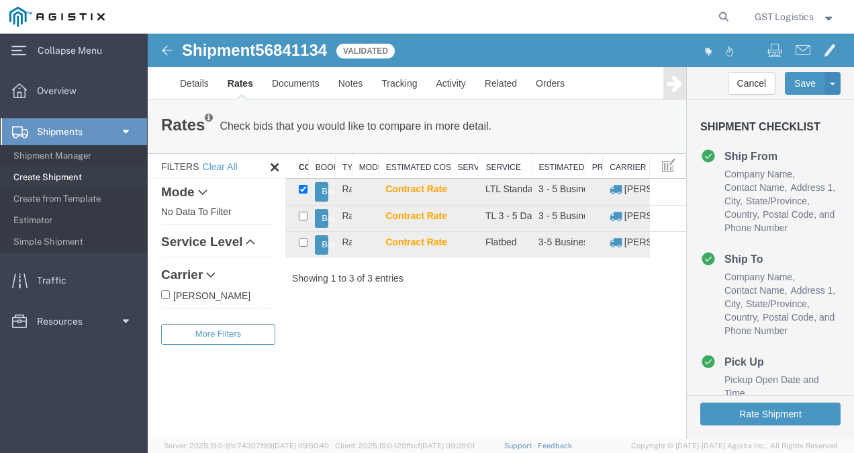
click at [208, 191] on icon at bounding box center [202, 191] width 9 height 9
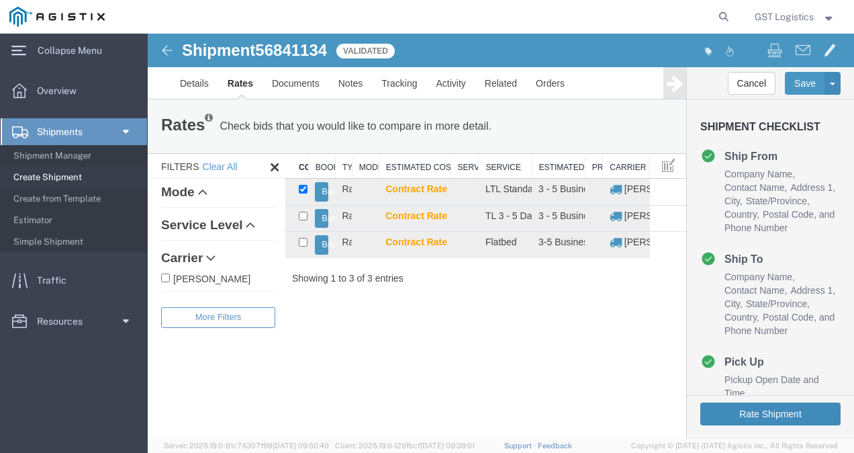
click at [783, 416] on button "Rate Shipment" at bounding box center [771, 413] width 140 height 23
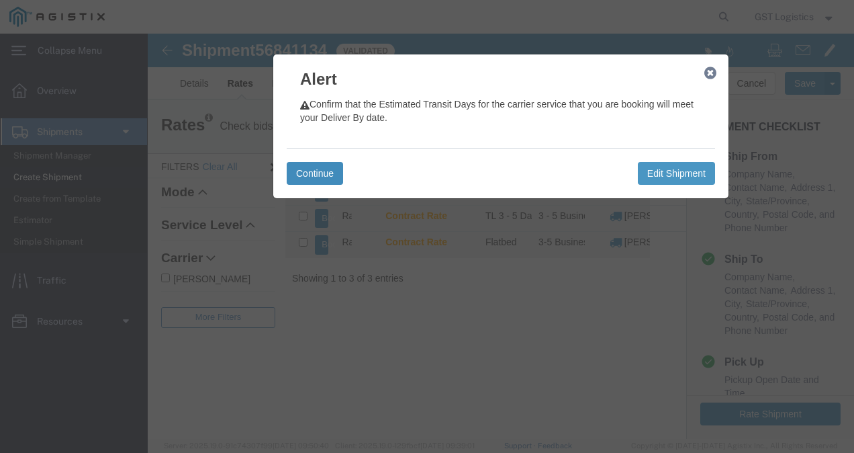
drag, startPoint x: 304, startPoint y: 174, endPoint x: 312, endPoint y: 177, distance: 7.9
click at [306, 174] on button "Continue" at bounding box center [315, 173] width 56 height 23
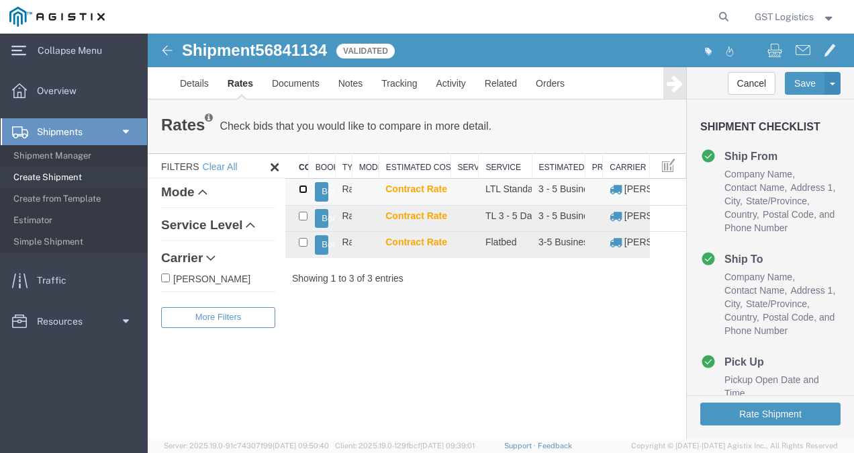
click at [305, 189] on input "checkbox" at bounding box center [303, 189] width 9 height 9
checkbox input "true"
click at [322, 190] on button "Book" at bounding box center [321, 191] width 13 height 19
